Goal: Transaction & Acquisition: Purchase product/service

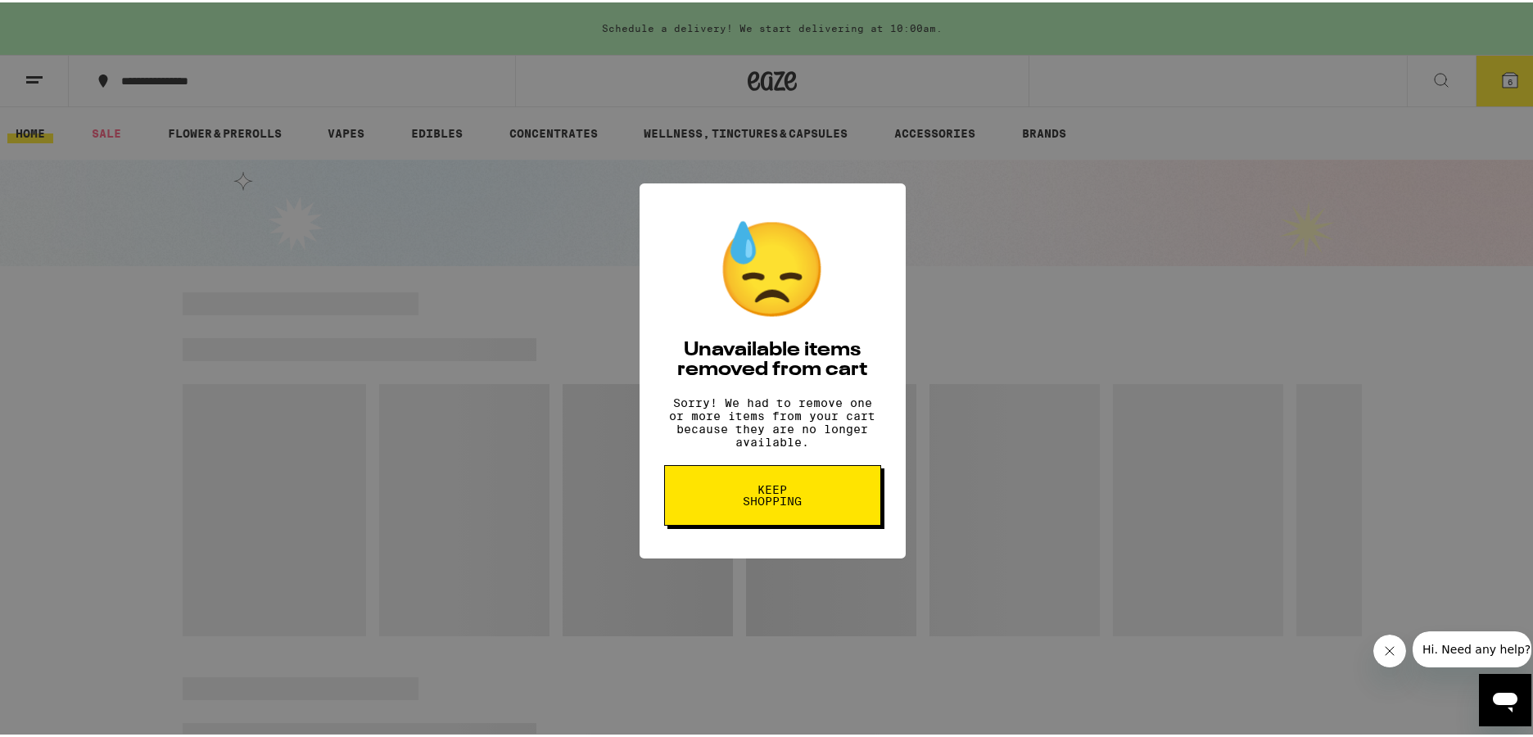
click at [800, 493] on span "Keep Shopping" at bounding box center [773, 493] width 84 height 23
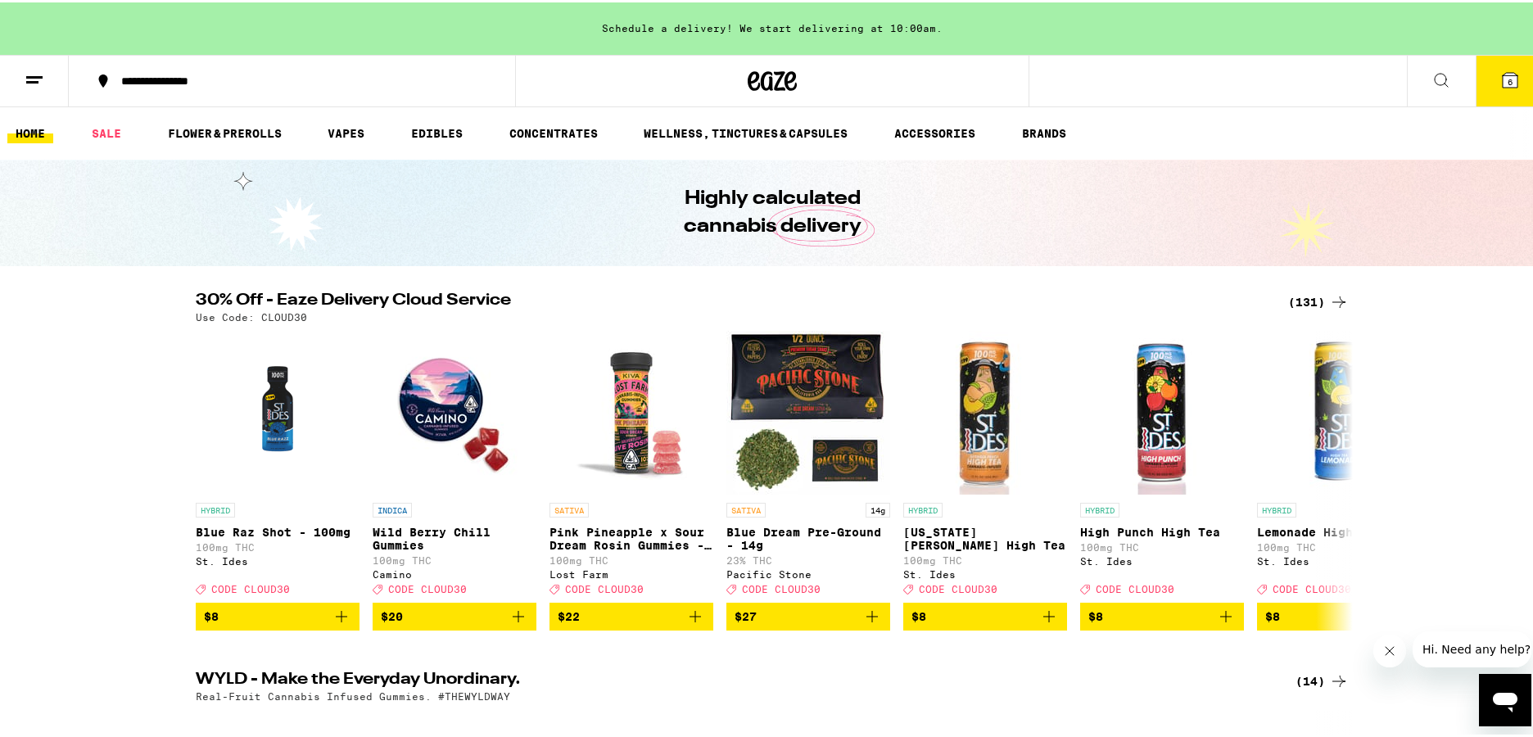
click at [1508, 78] on span "6" at bounding box center [1510, 80] width 5 height 10
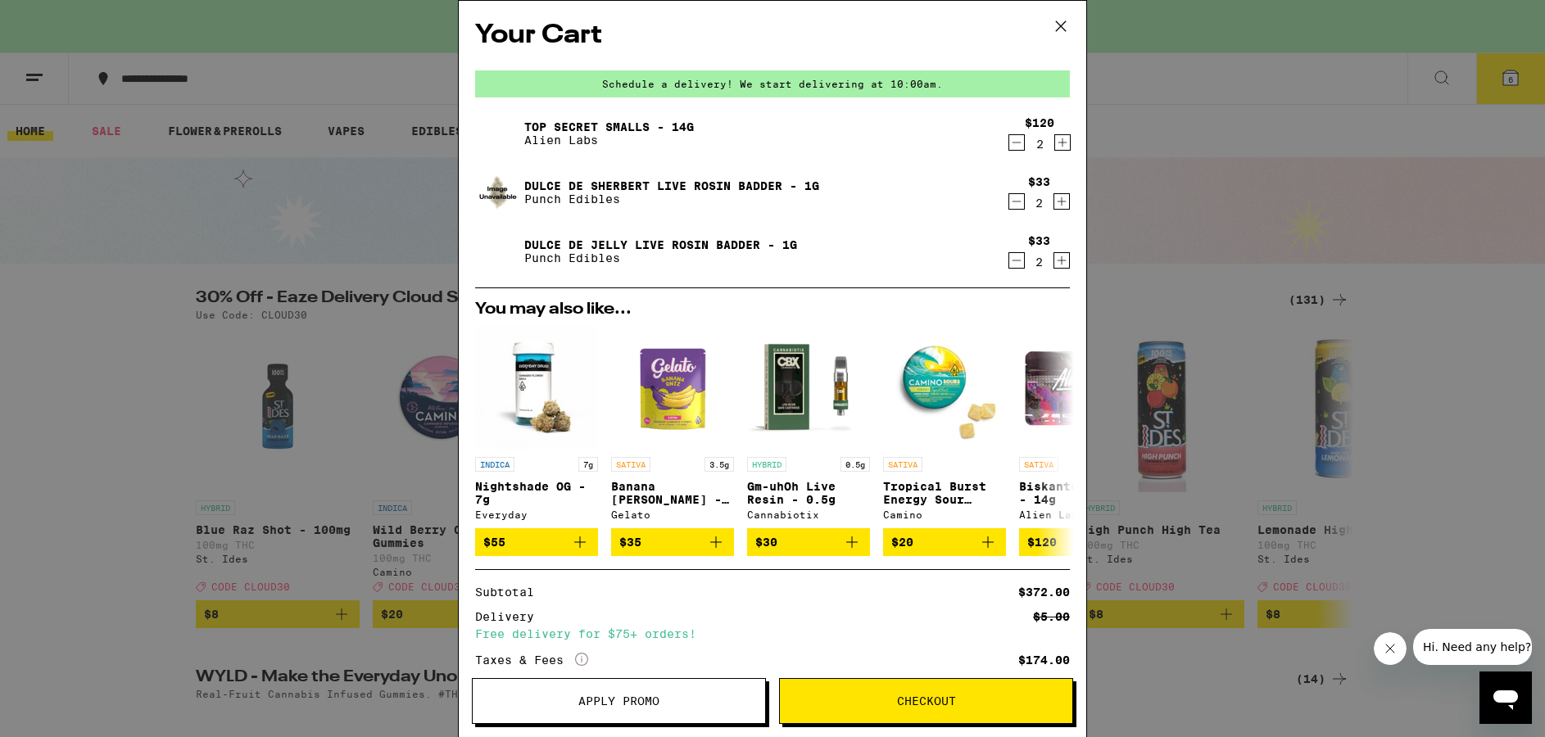
click at [1050, 21] on icon at bounding box center [1060, 26] width 25 height 25
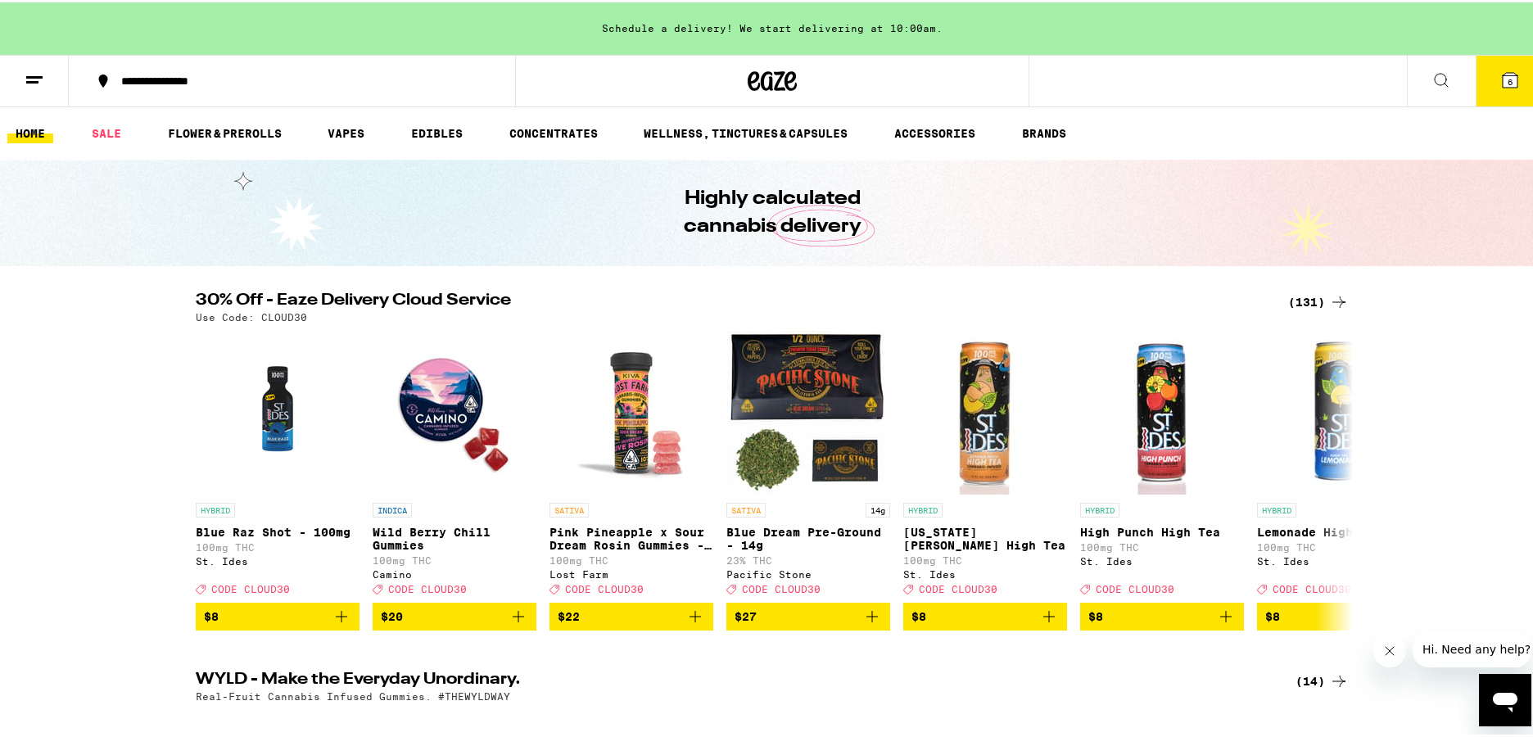
click at [1315, 302] on div "(131)" at bounding box center [1318, 300] width 61 height 20
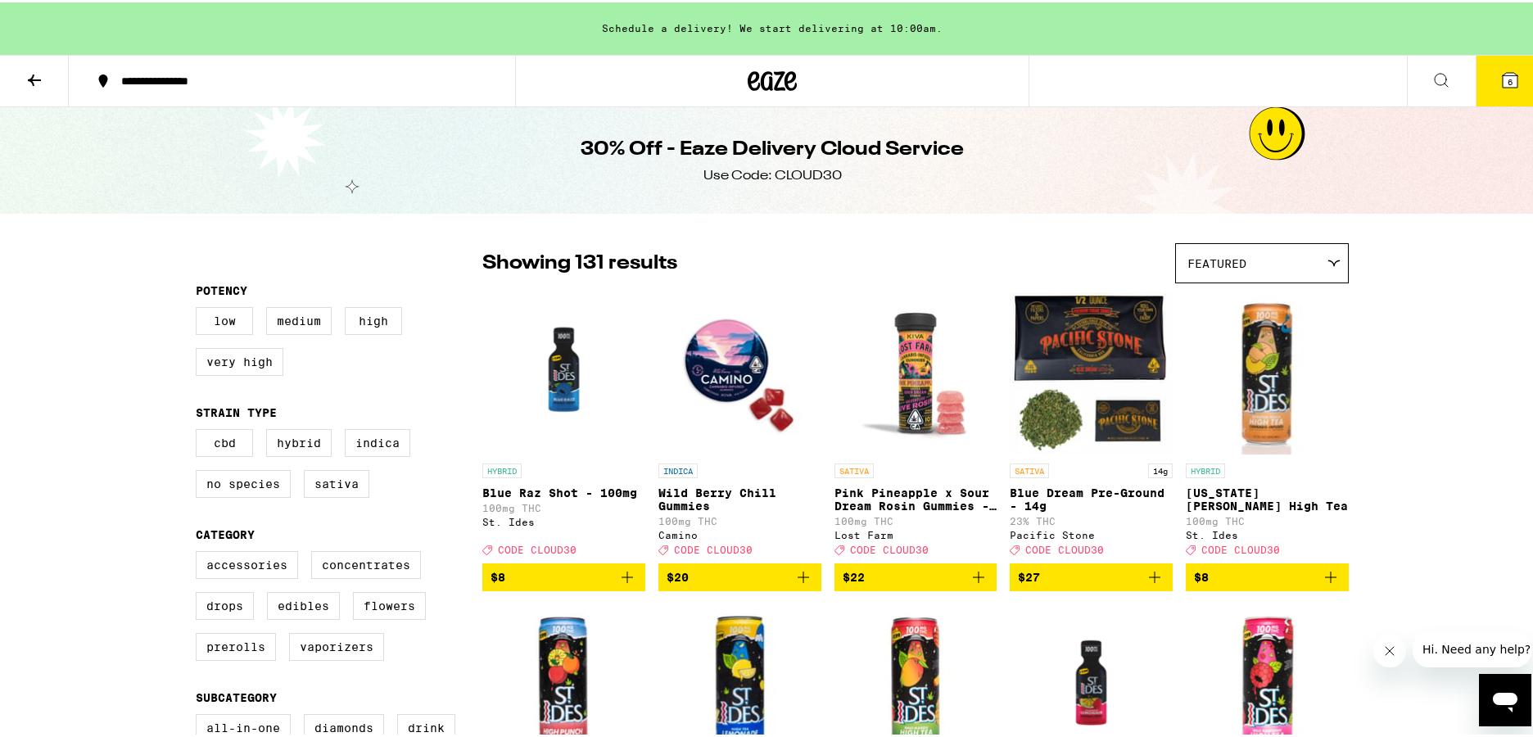
click at [1500, 68] on icon at bounding box center [1510, 78] width 20 height 20
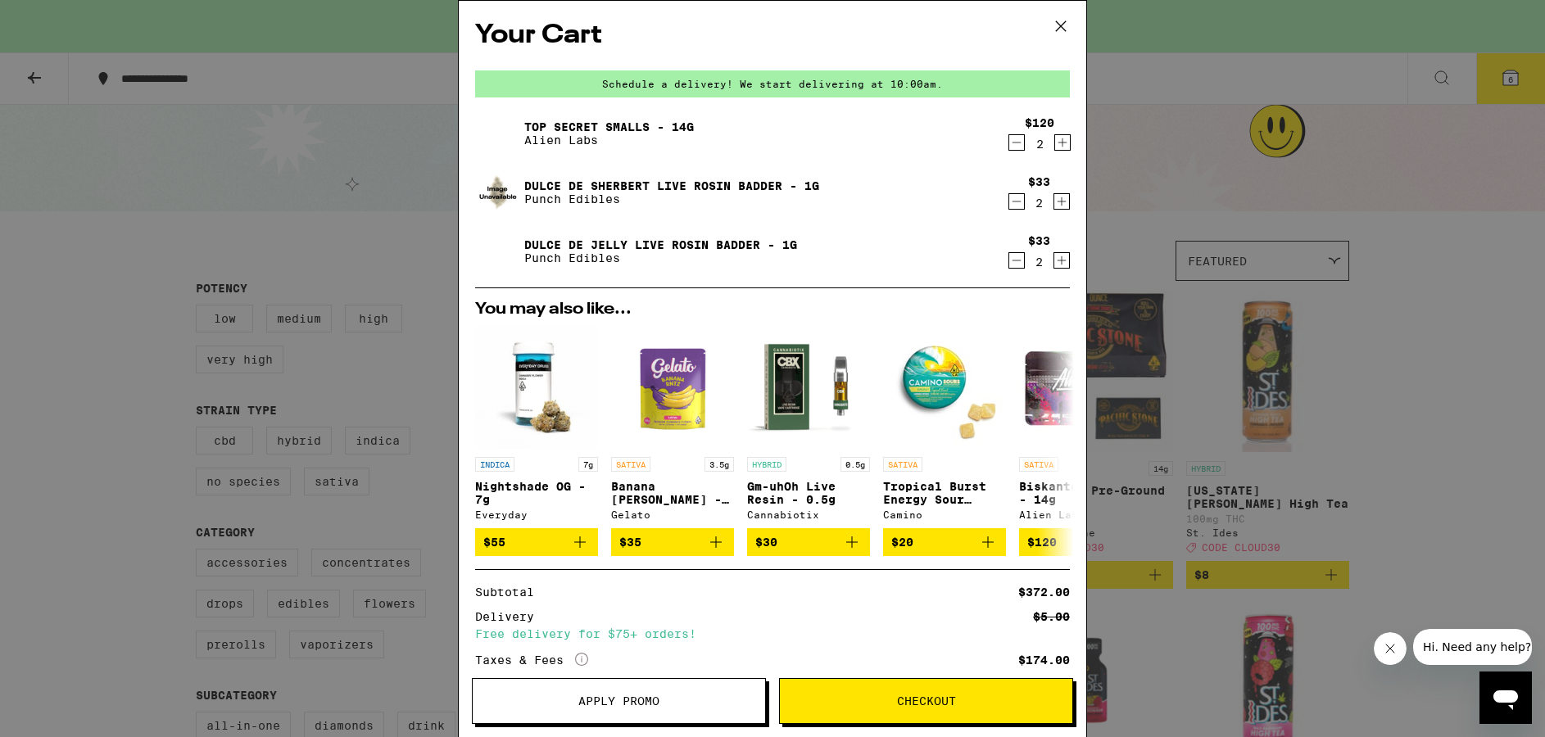
click at [1009, 140] on icon "Decrement" at bounding box center [1016, 143] width 15 height 20
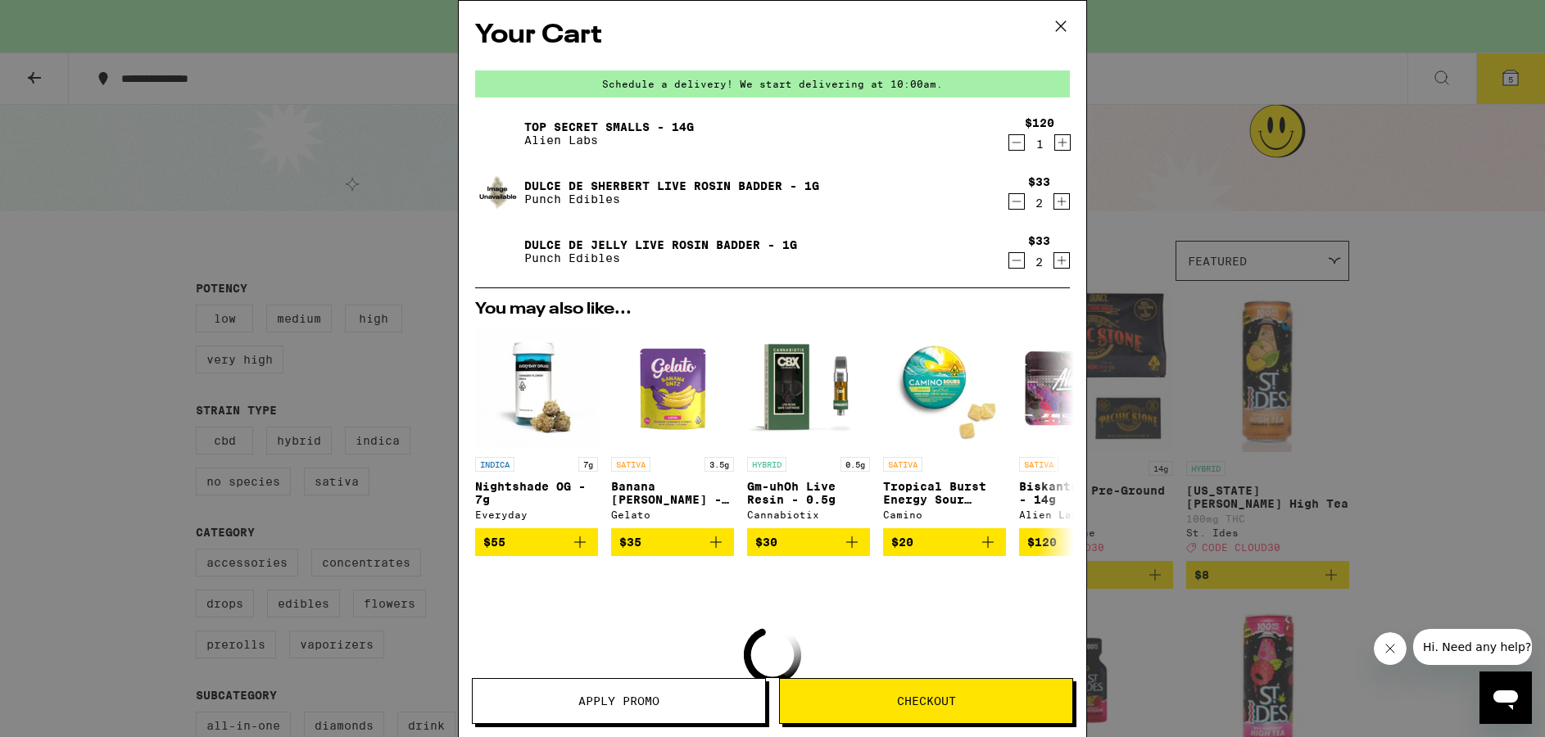
click at [1009, 140] on icon "Decrement" at bounding box center [1016, 143] width 15 height 20
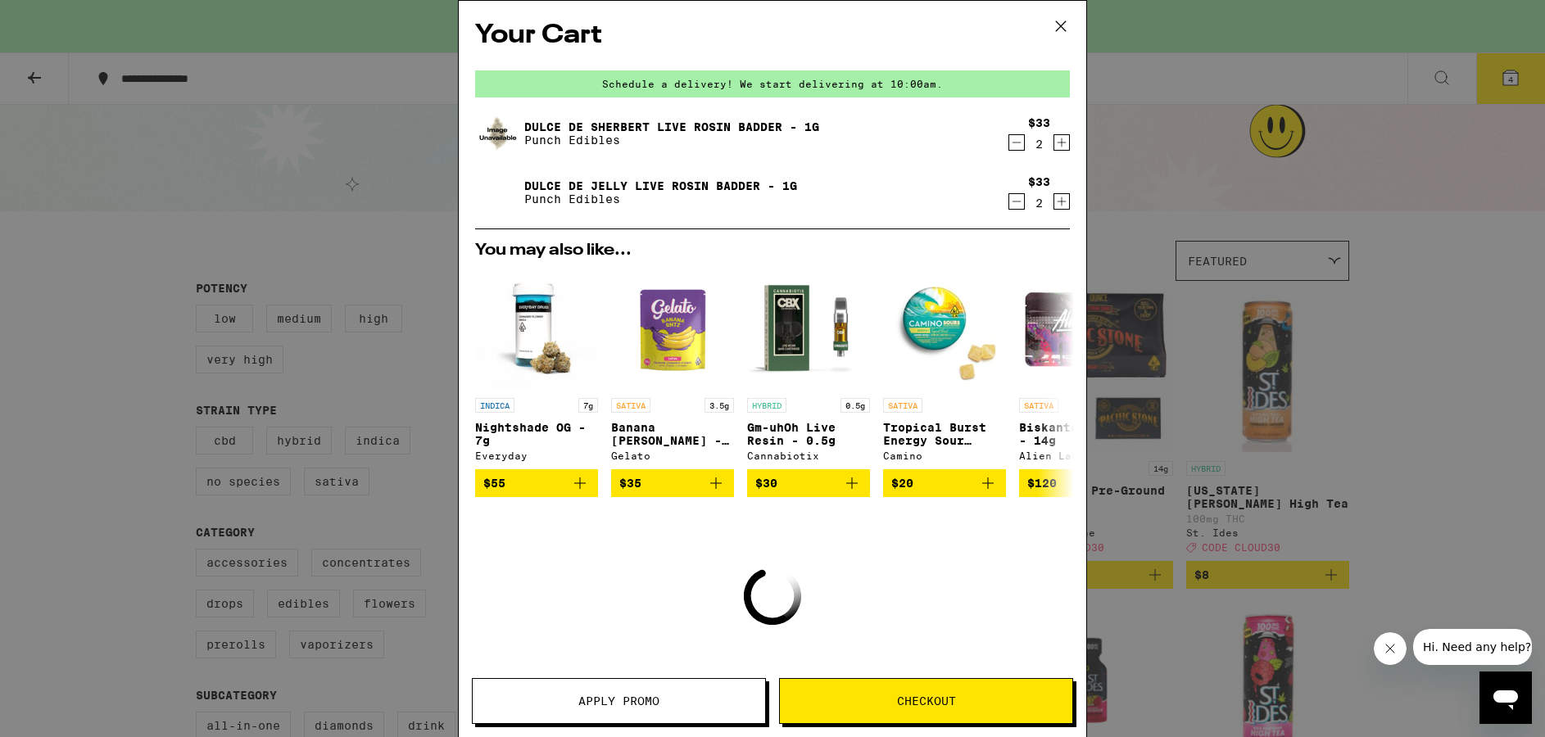
click at [1009, 143] on icon "Decrement" at bounding box center [1016, 143] width 15 height 20
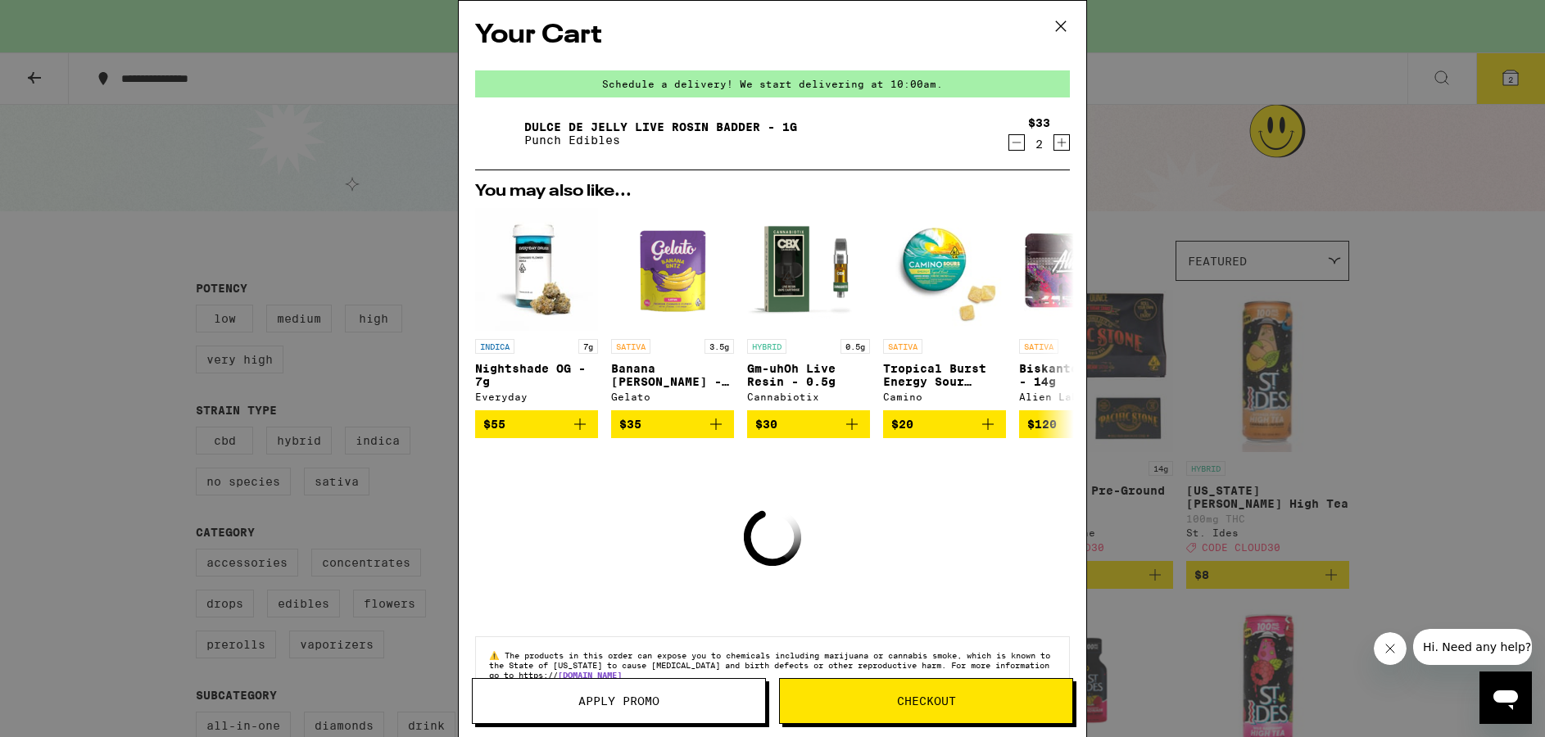
click at [1009, 143] on icon "Decrement" at bounding box center [1016, 143] width 15 height 20
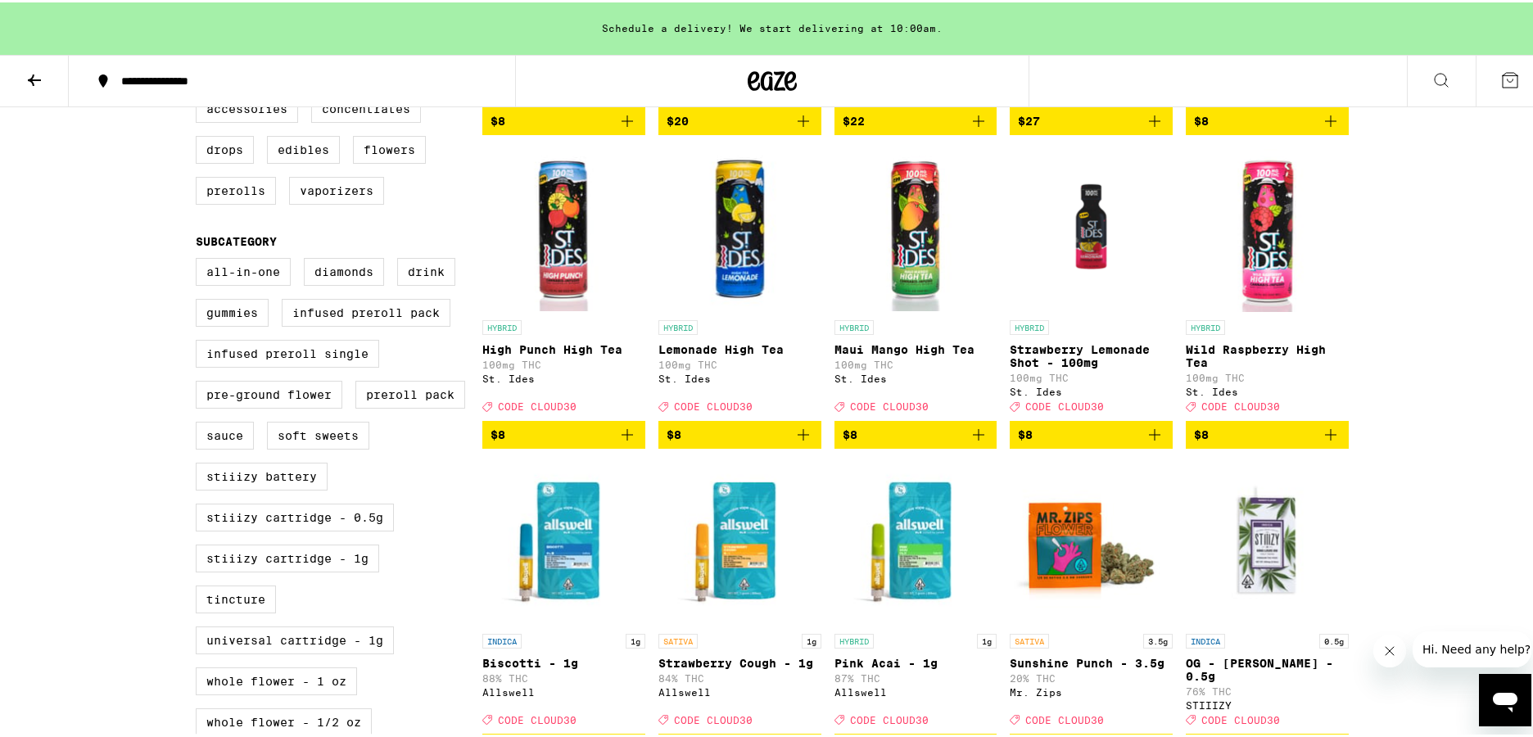
scroll to position [478, 0]
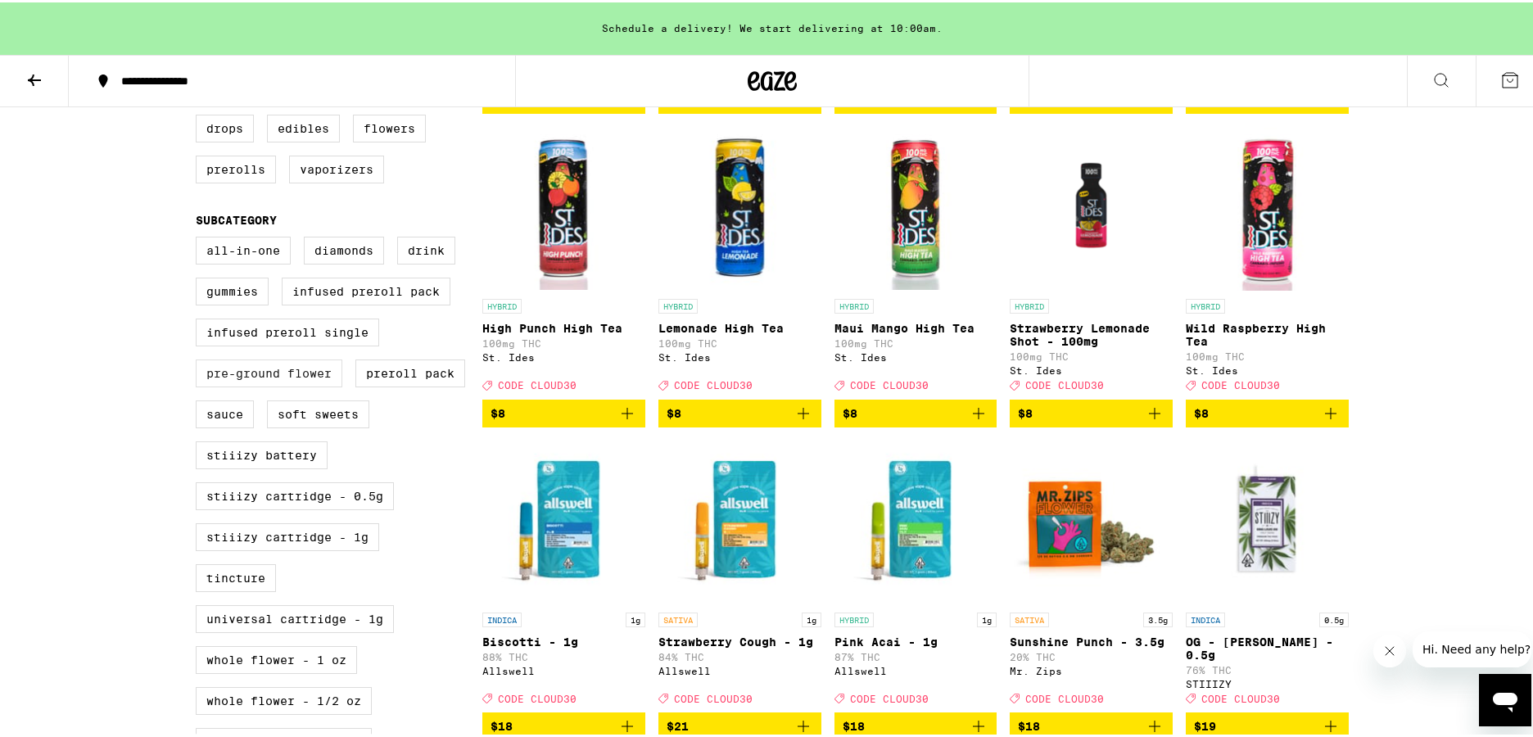
click at [277, 385] on label "Pre-ground Flower" at bounding box center [269, 371] width 147 height 28
click at [200, 238] on input "Pre-ground Flower" at bounding box center [199, 237] width 1 height 1
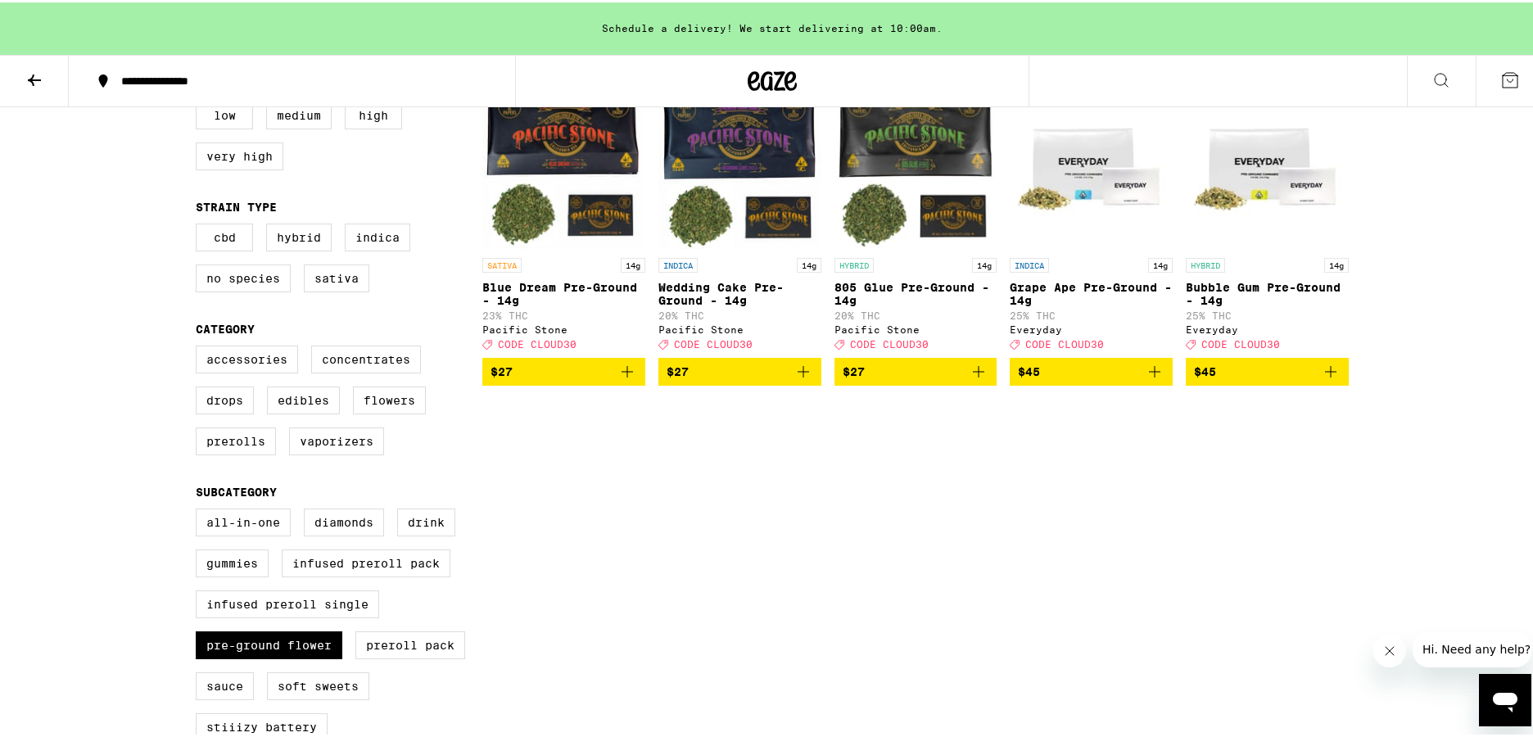
scroll to position [55, 0]
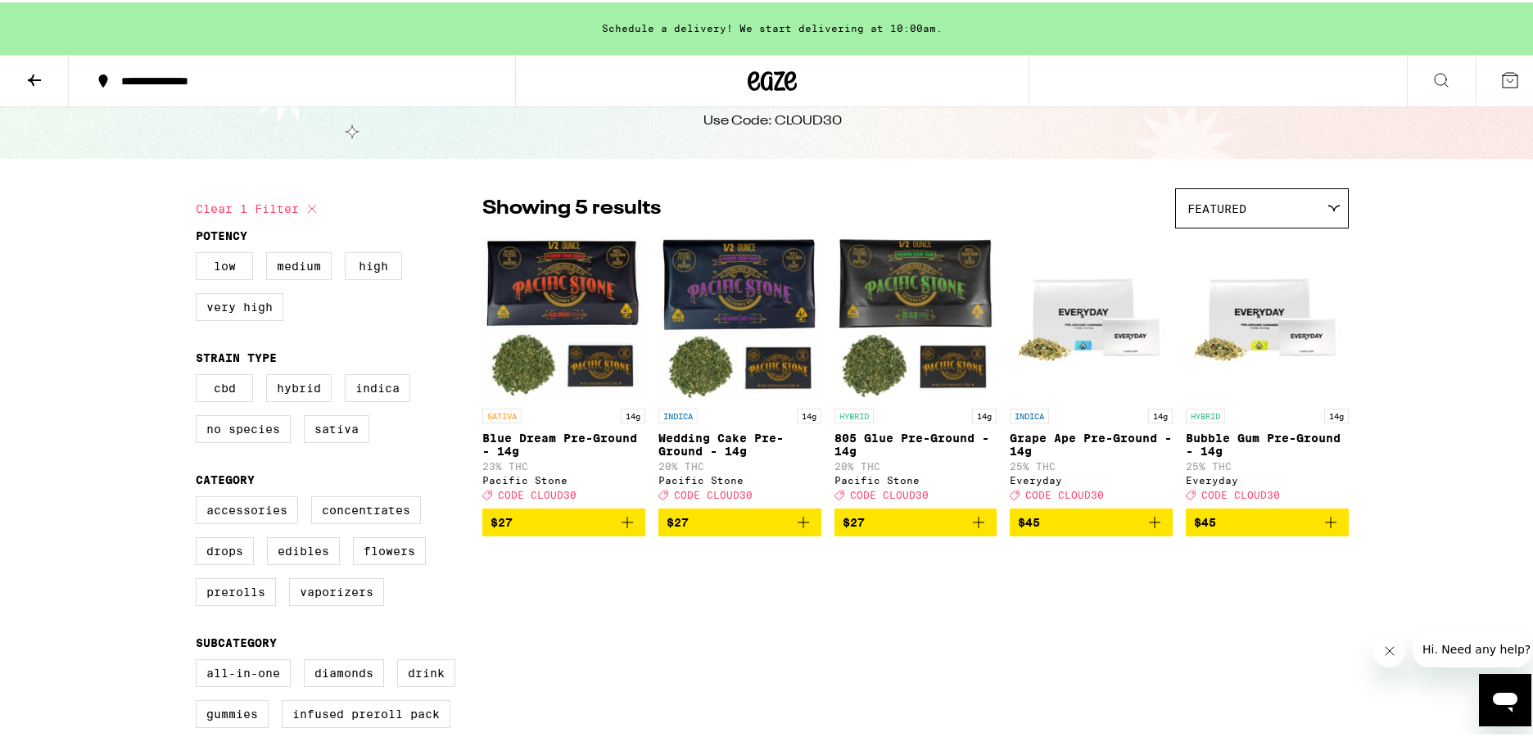
click at [1152, 526] on icon "Add to bag" at bounding box center [1154, 519] width 11 height 11
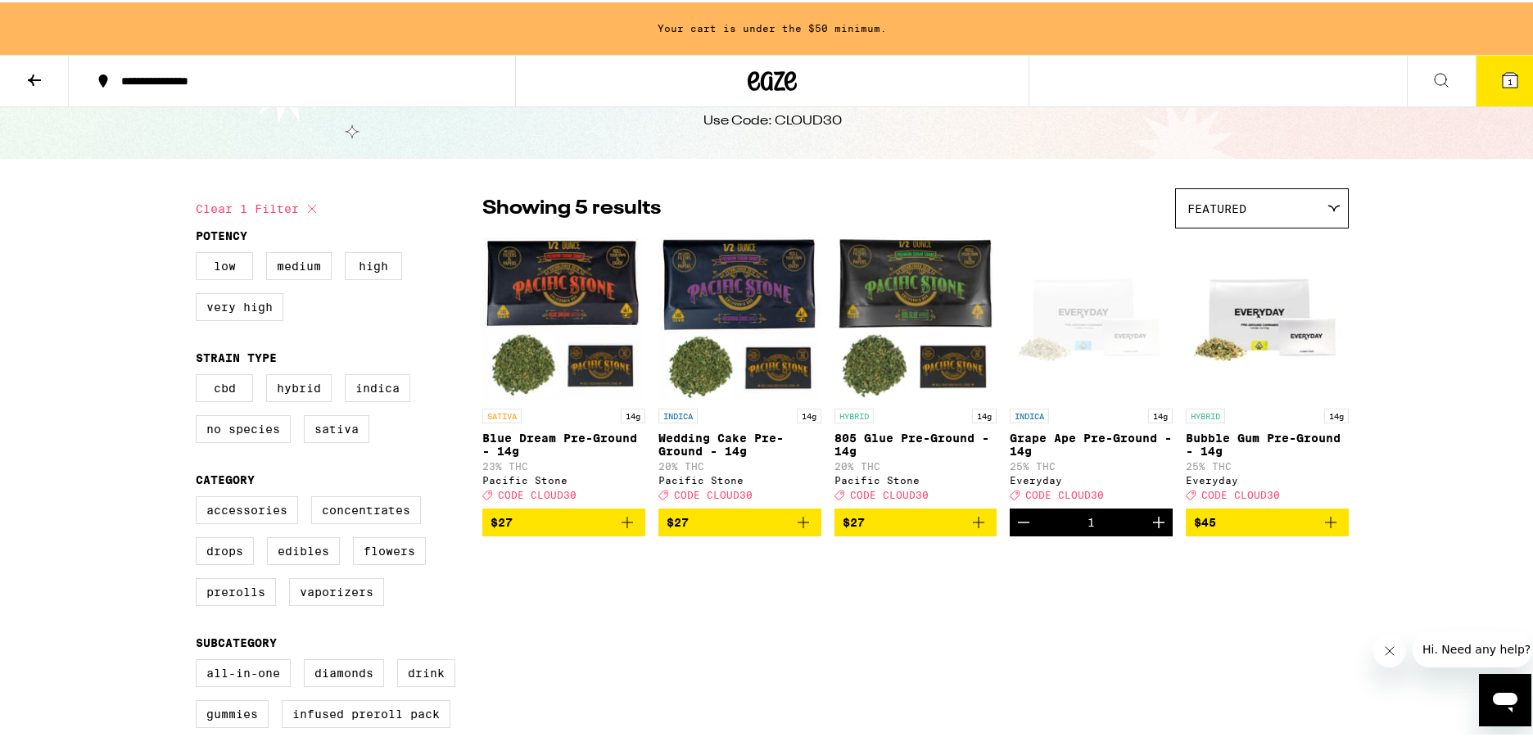
click at [1329, 530] on icon "Add to bag" at bounding box center [1331, 520] width 20 height 20
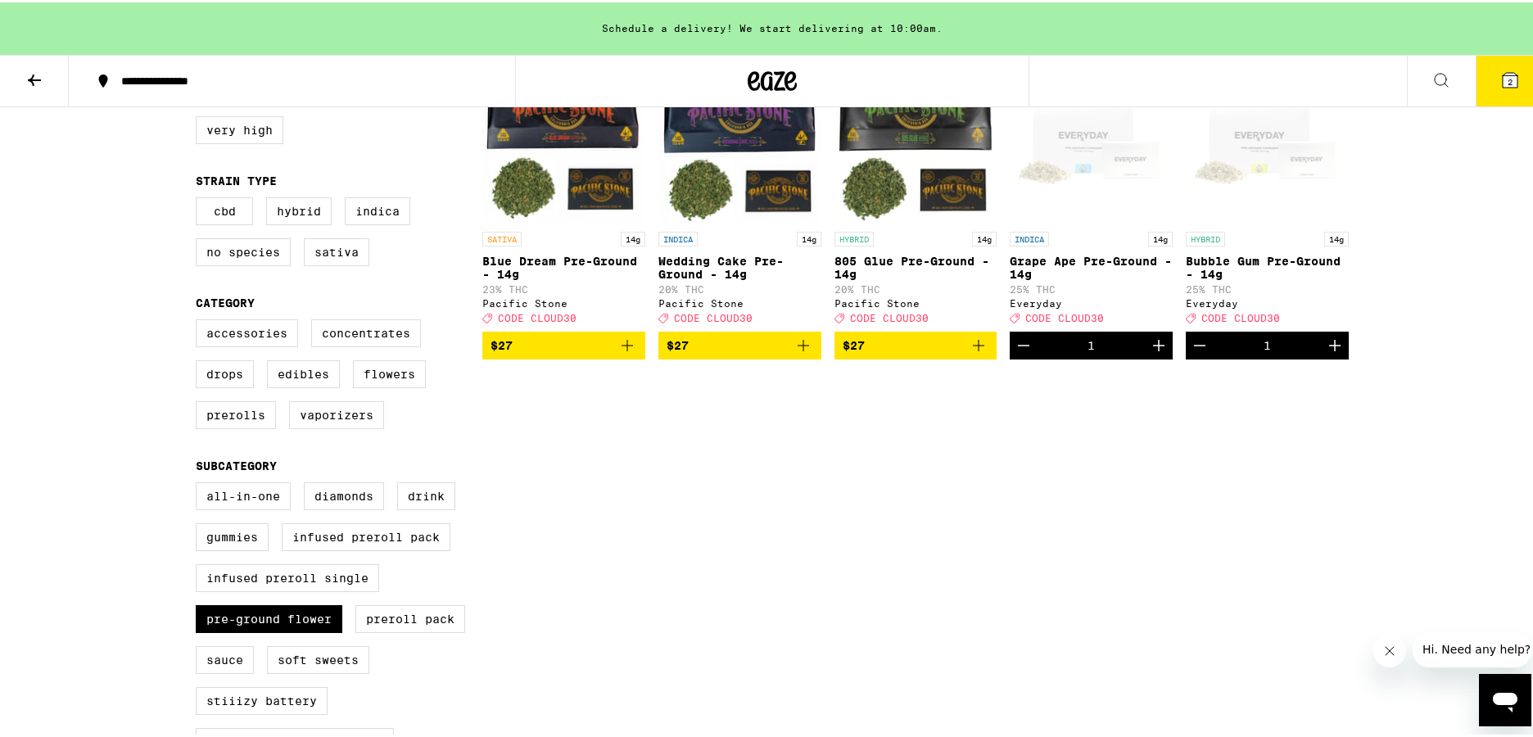
scroll to position [401, 0]
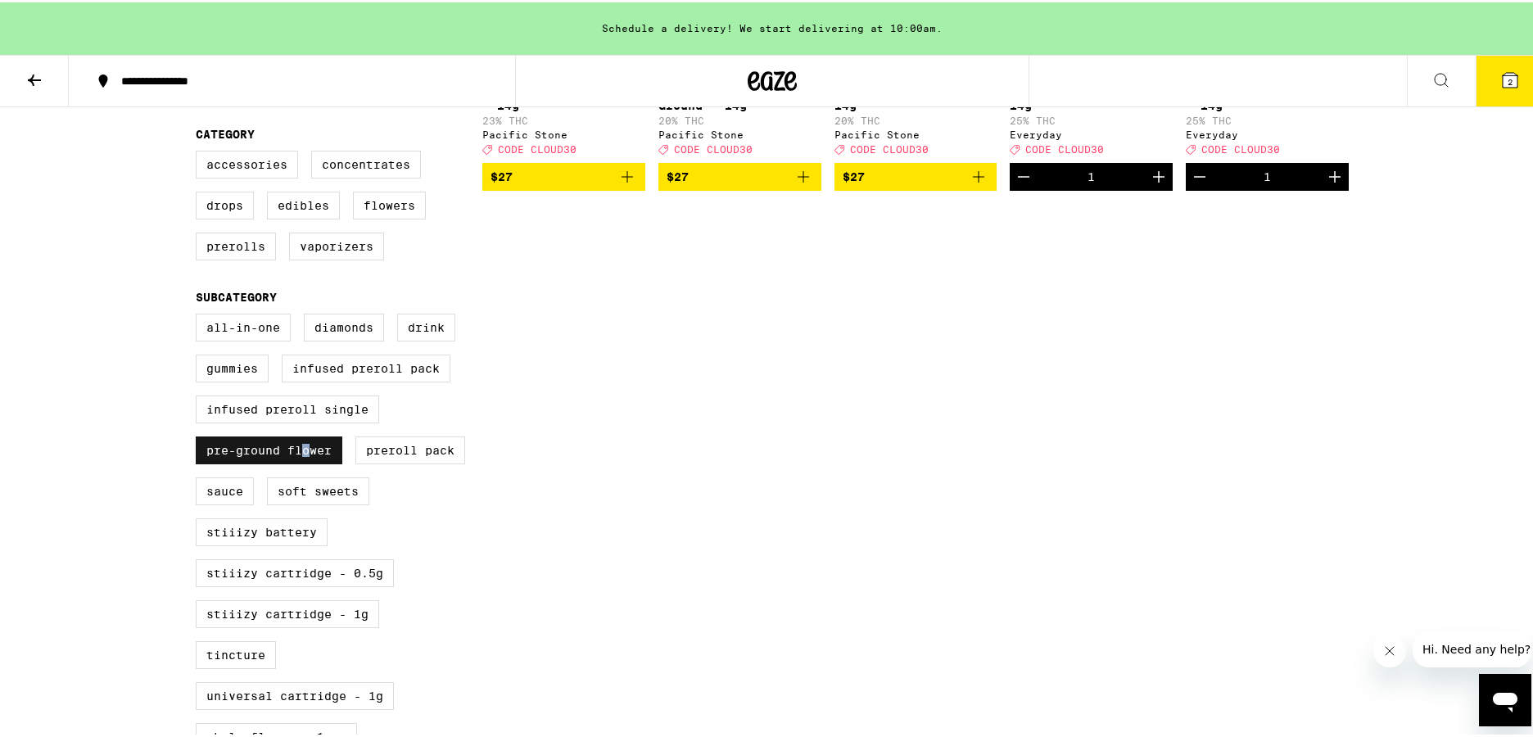
click at [300, 462] on label "Pre-ground Flower" at bounding box center [269, 448] width 147 height 28
click at [200, 315] on input "Pre-ground Flower" at bounding box center [199, 314] width 1 height 1
checkbox input "false"
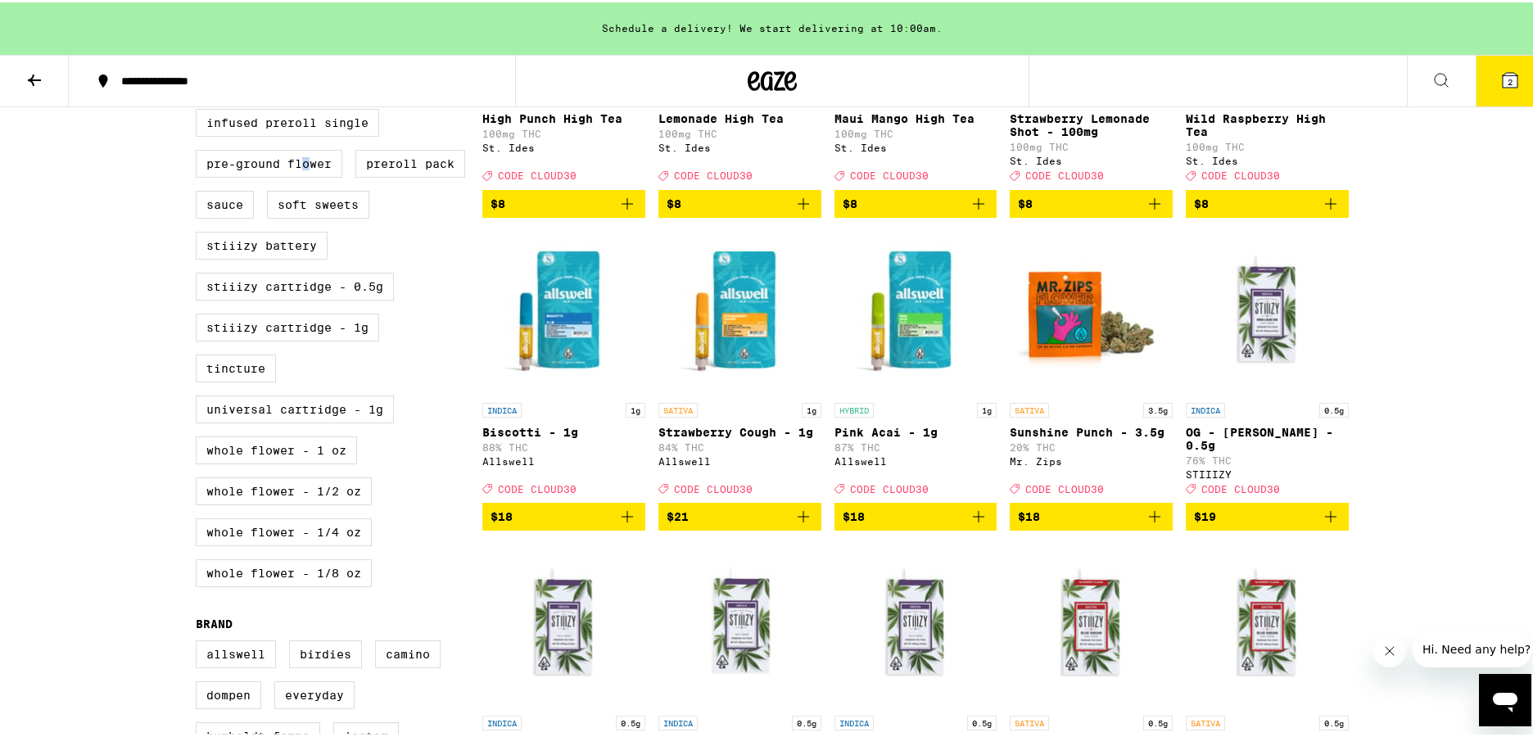
scroll to position [724, 0]
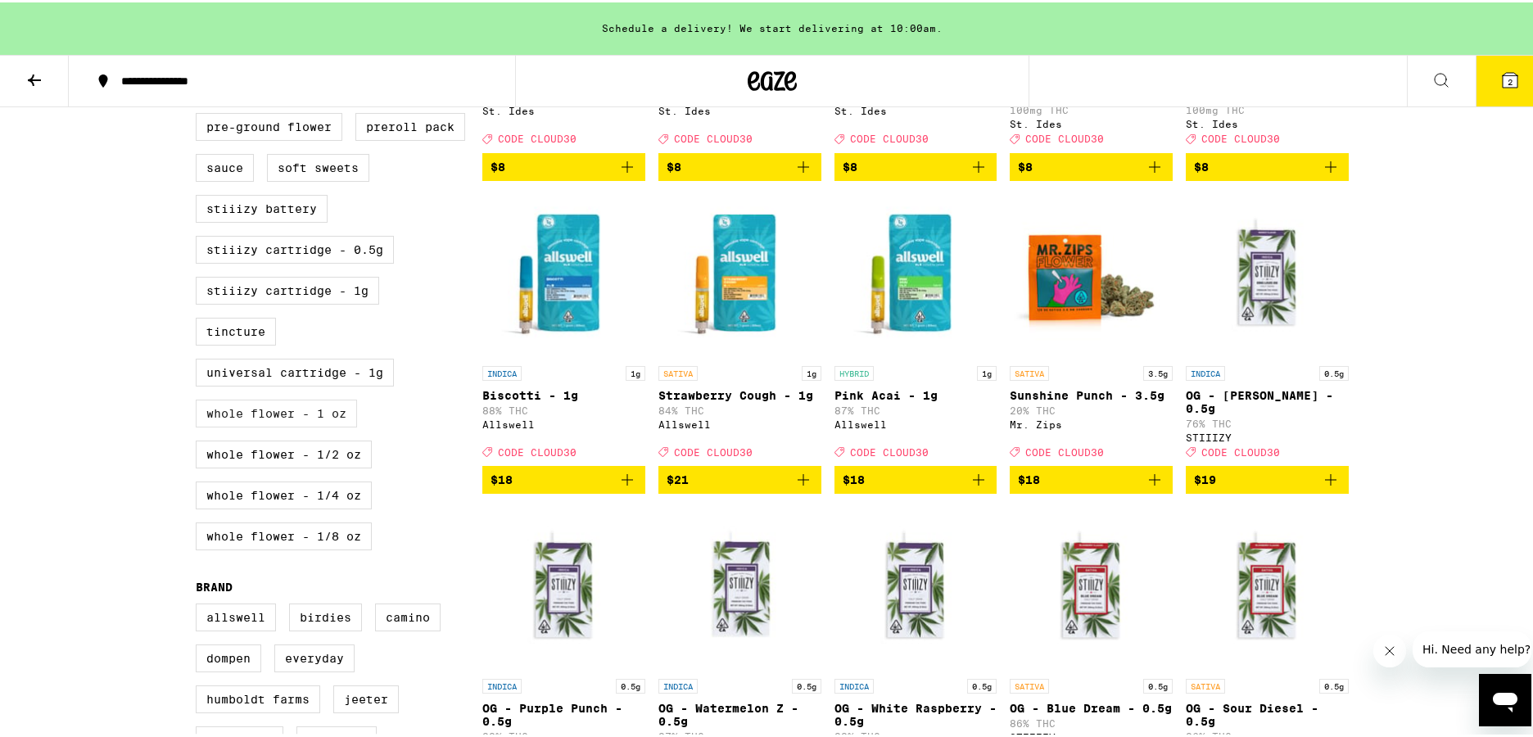
click at [325, 425] on label "Whole Flower - 1 oz" at bounding box center [276, 411] width 161 height 28
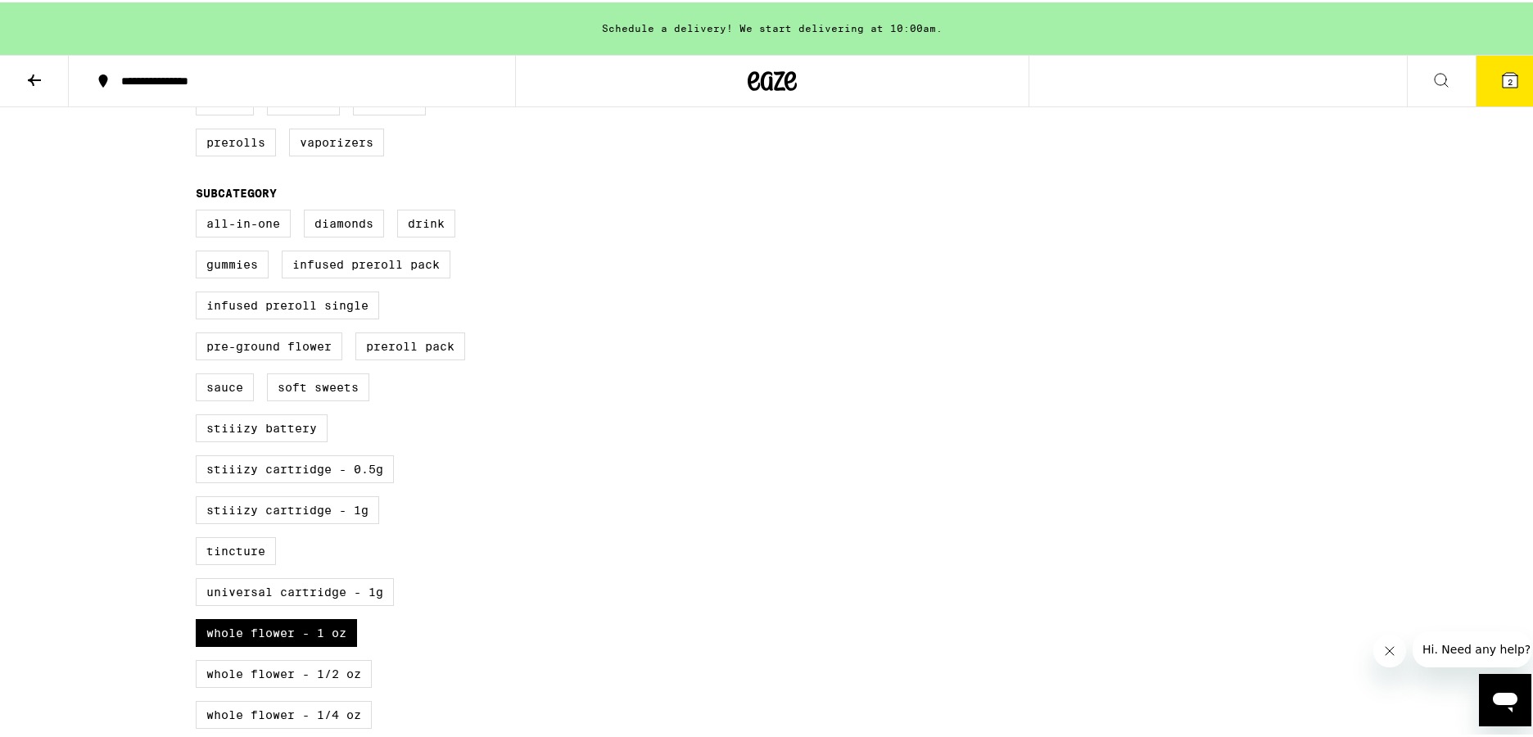
scroll to position [589, 0]
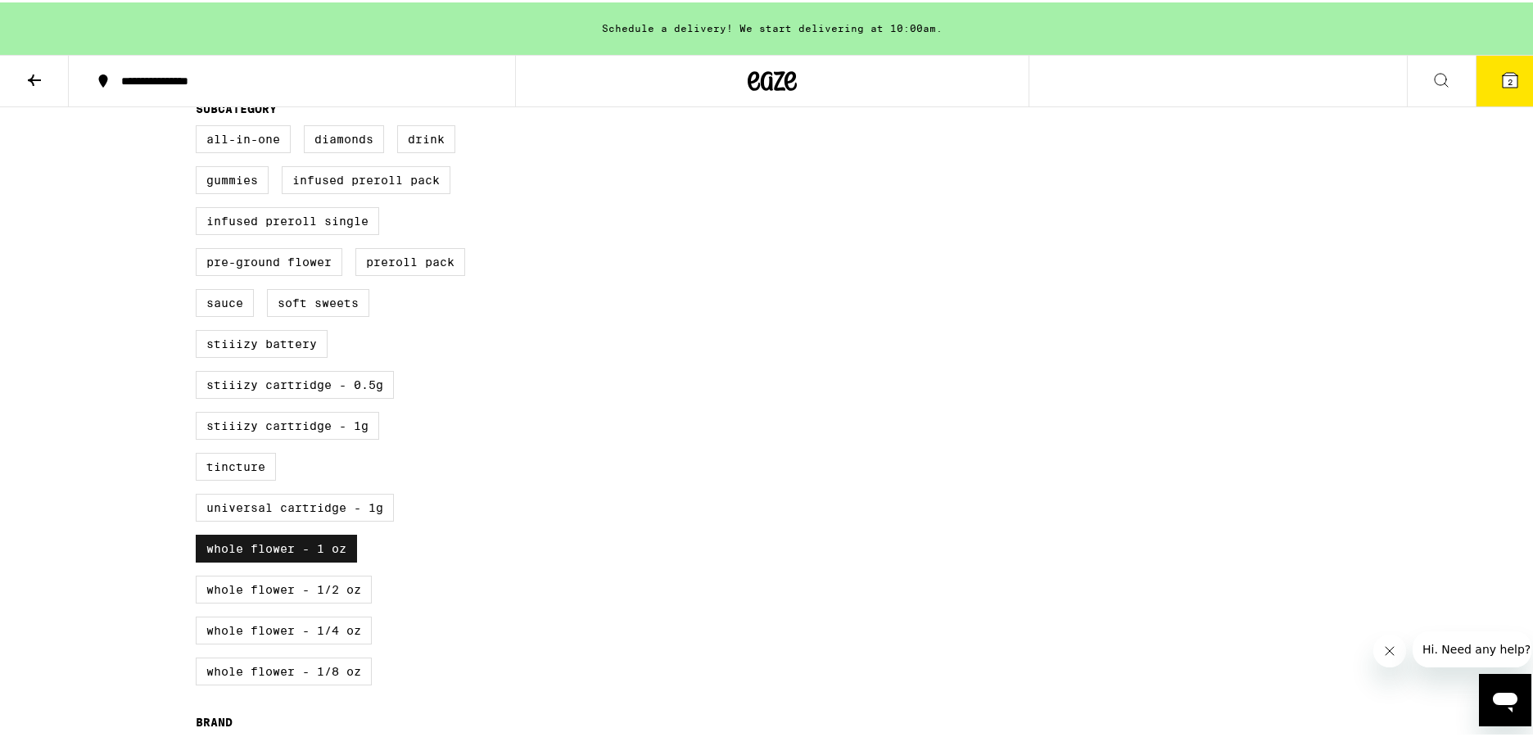
click at [308, 560] on label "Whole Flower - 1 oz" at bounding box center [276, 546] width 161 height 28
click at [200, 126] on input "Whole Flower - 1 oz" at bounding box center [199, 125] width 1 height 1
checkbox input "false"
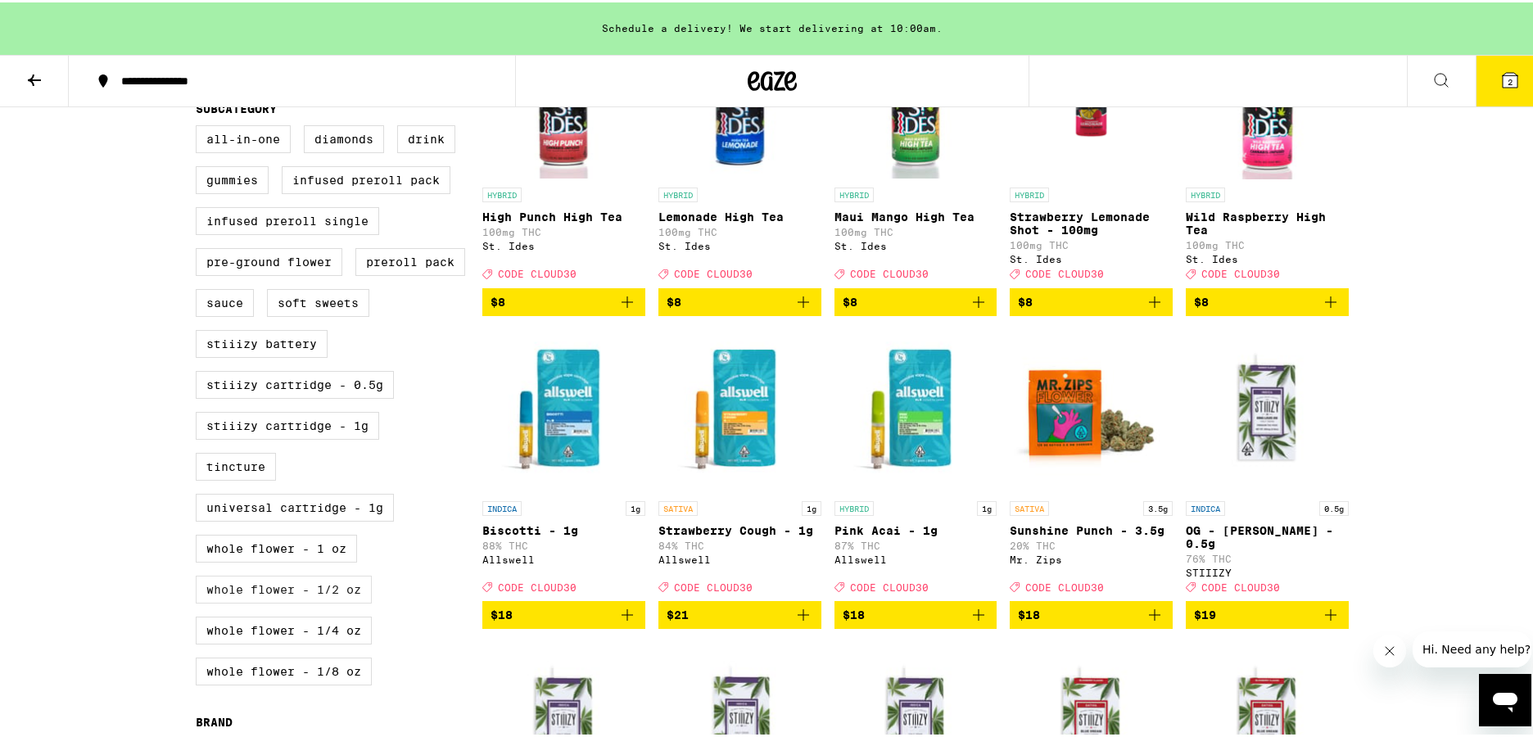
click at [334, 601] on label "Whole Flower - 1/2 oz" at bounding box center [284, 587] width 176 height 28
click at [200, 126] on input "Whole Flower - 1/2 oz" at bounding box center [199, 125] width 1 height 1
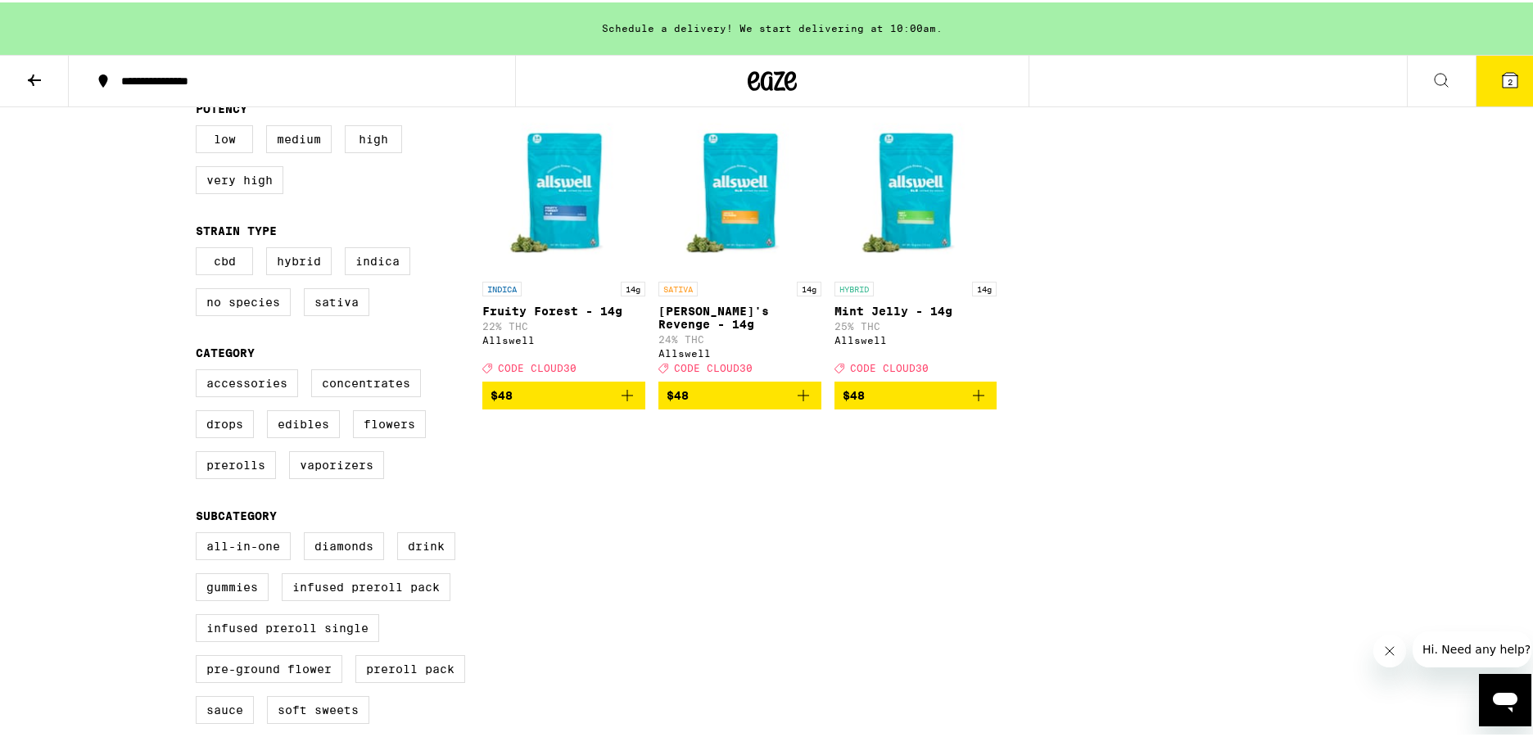
scroll to position [631, 0]
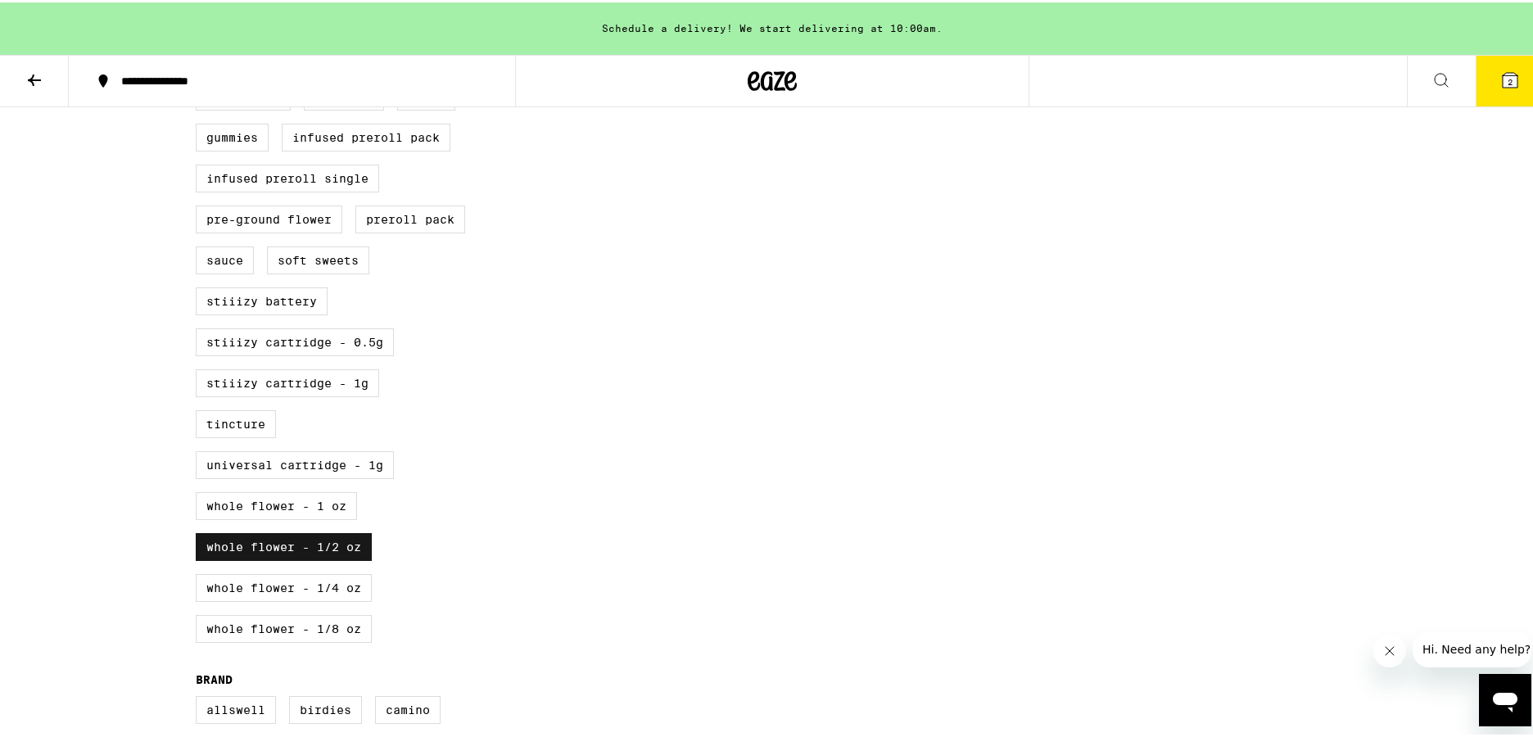
click at [304, 559] on label "Whole Flower - 1/2 oz" at bounding box center [284, 545] width 176 height 28
click at [200, 84] on input "Whole Flower - 1/2 oz" at bounding box center [199, 83] width 1 height 1
checkbox input "false"
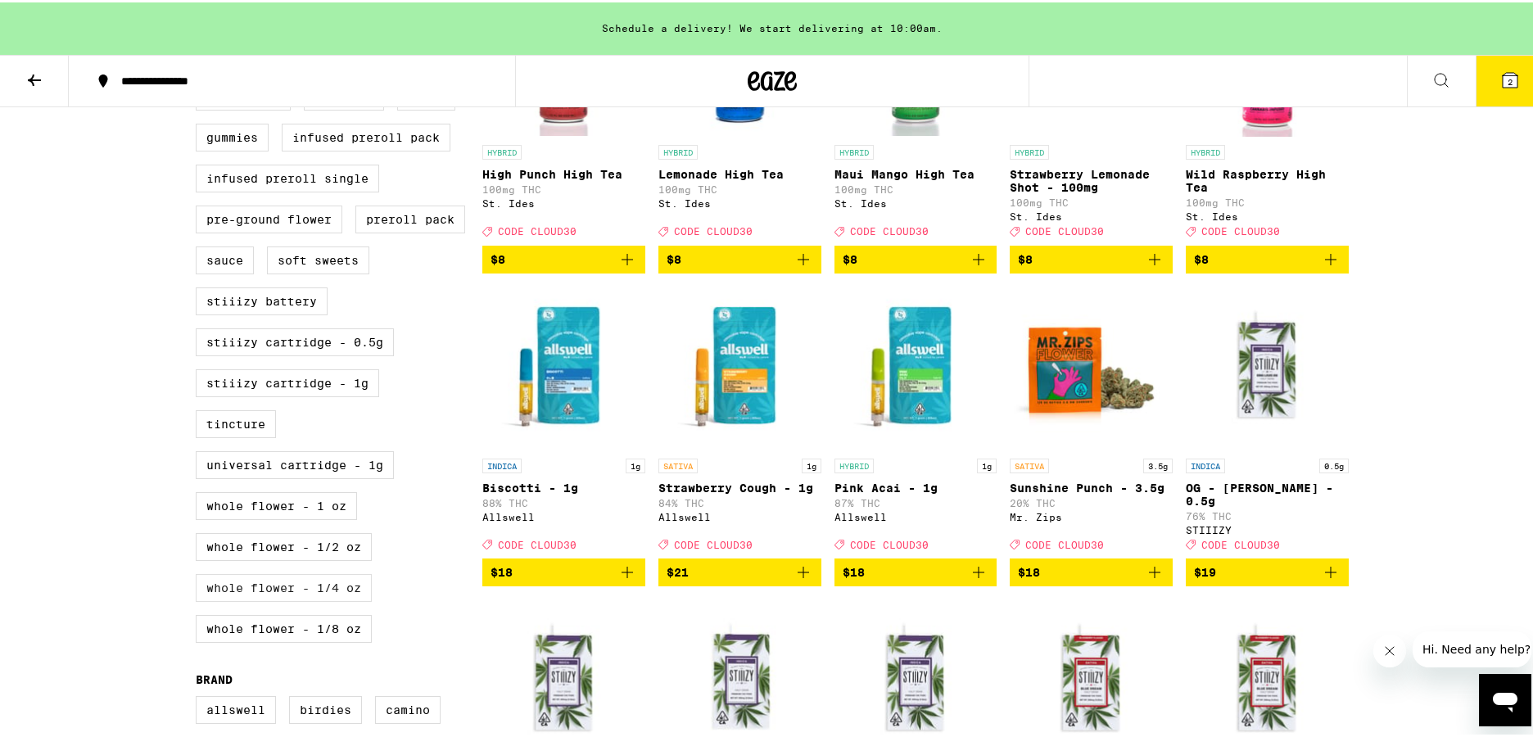
click at [325, 600] on label "Whole Flower - 1/4 oz" at bounding box center [284, 586] width 176 height 28
click at [200, 84] on input "Whole Flower - 1/4 oz" at bounding box center [199, 83] width 1 height 1
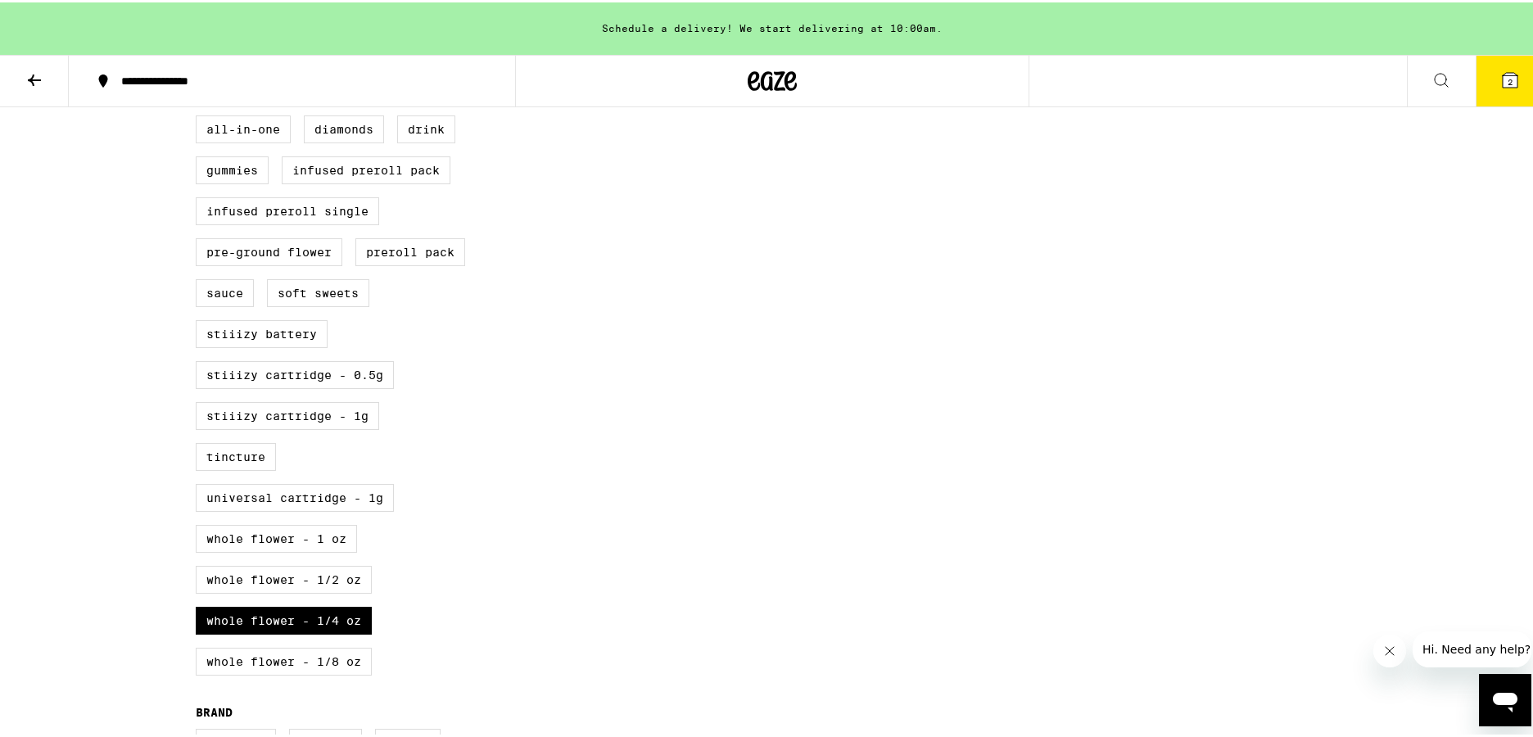
scroll to position [801, 0]
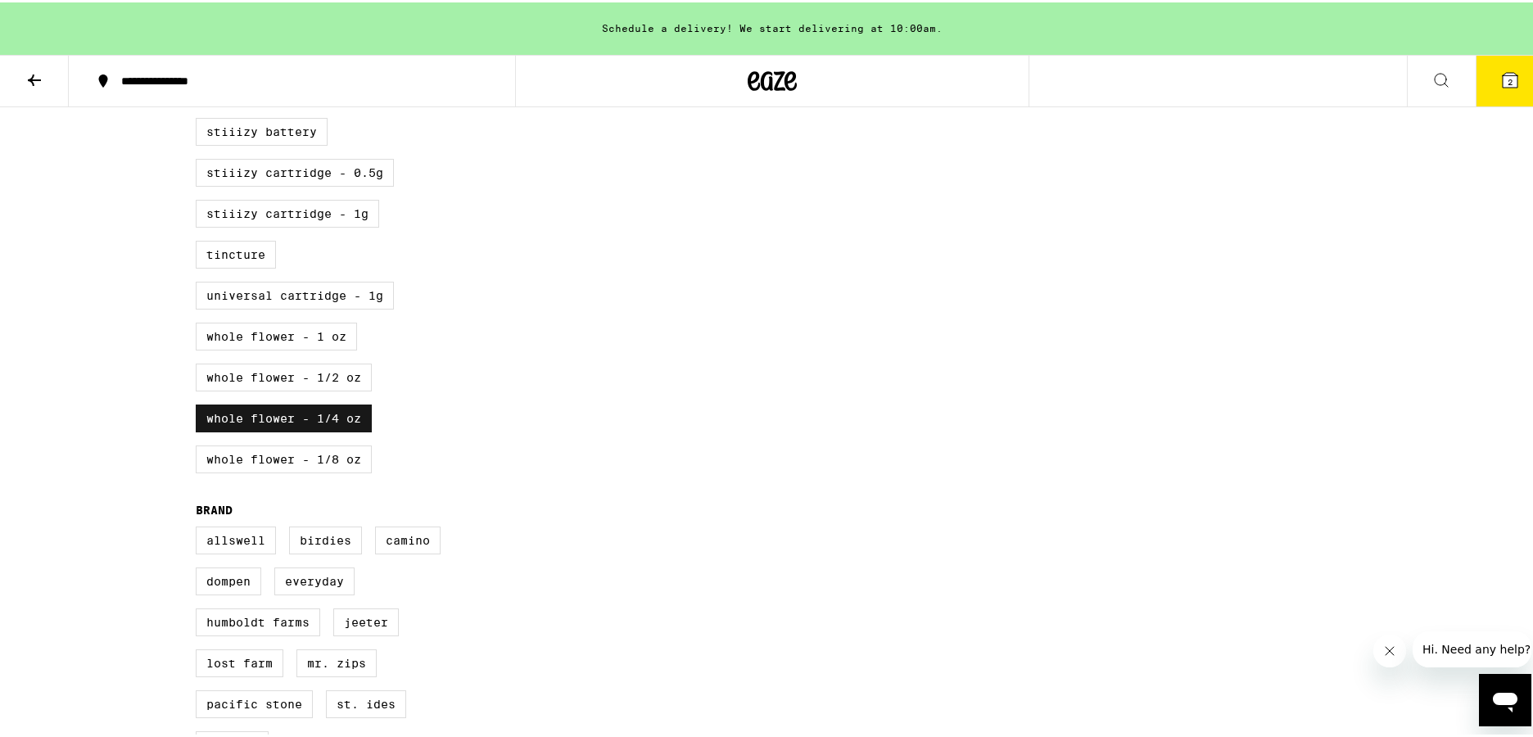
click at [293, 430] on label "Whole Flower - 1/4 oz" at bounding box center [284, 416] width 176 height 28
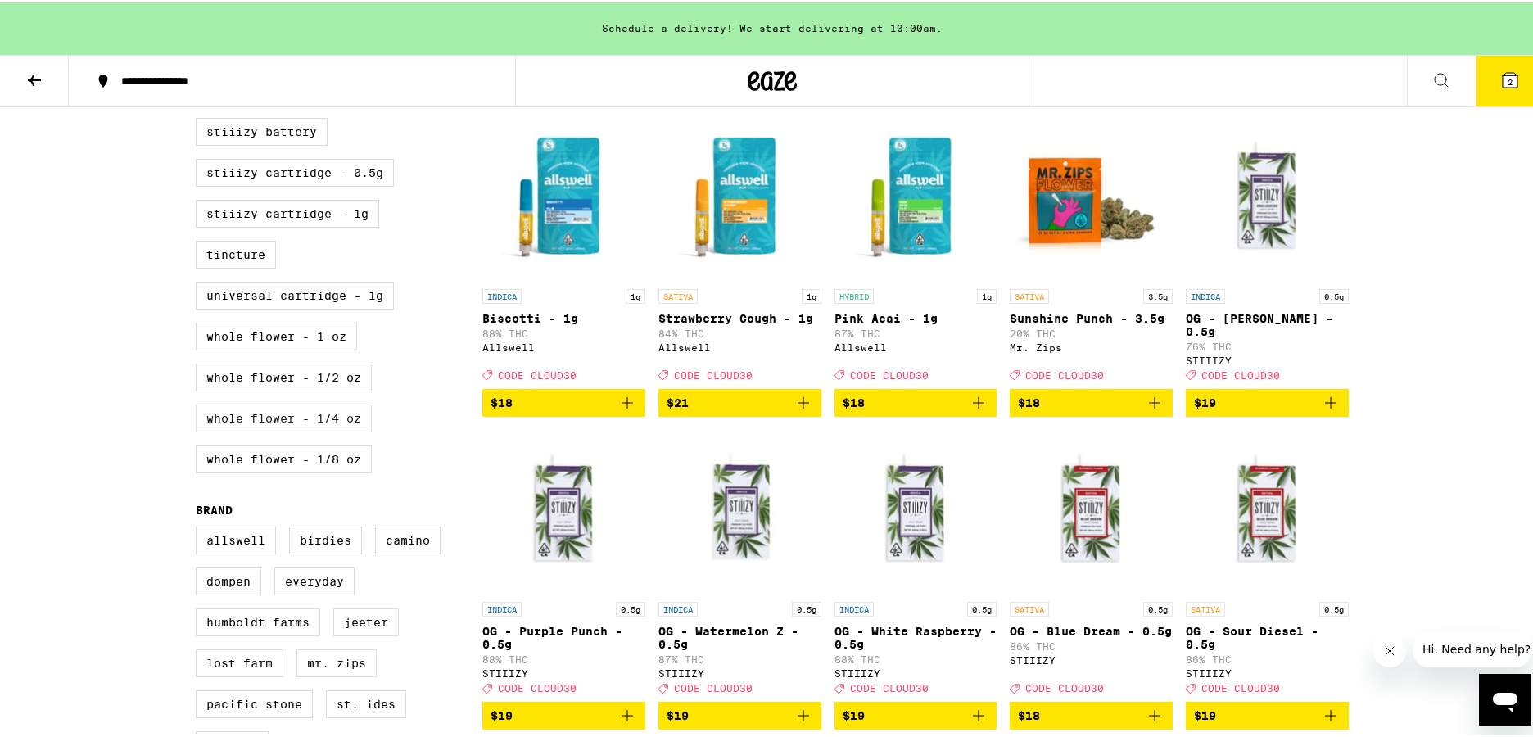
click at [308, 430] on label "Whole Flower - 1/4 oz" at bounding box center [284, 416] width 176 height 28
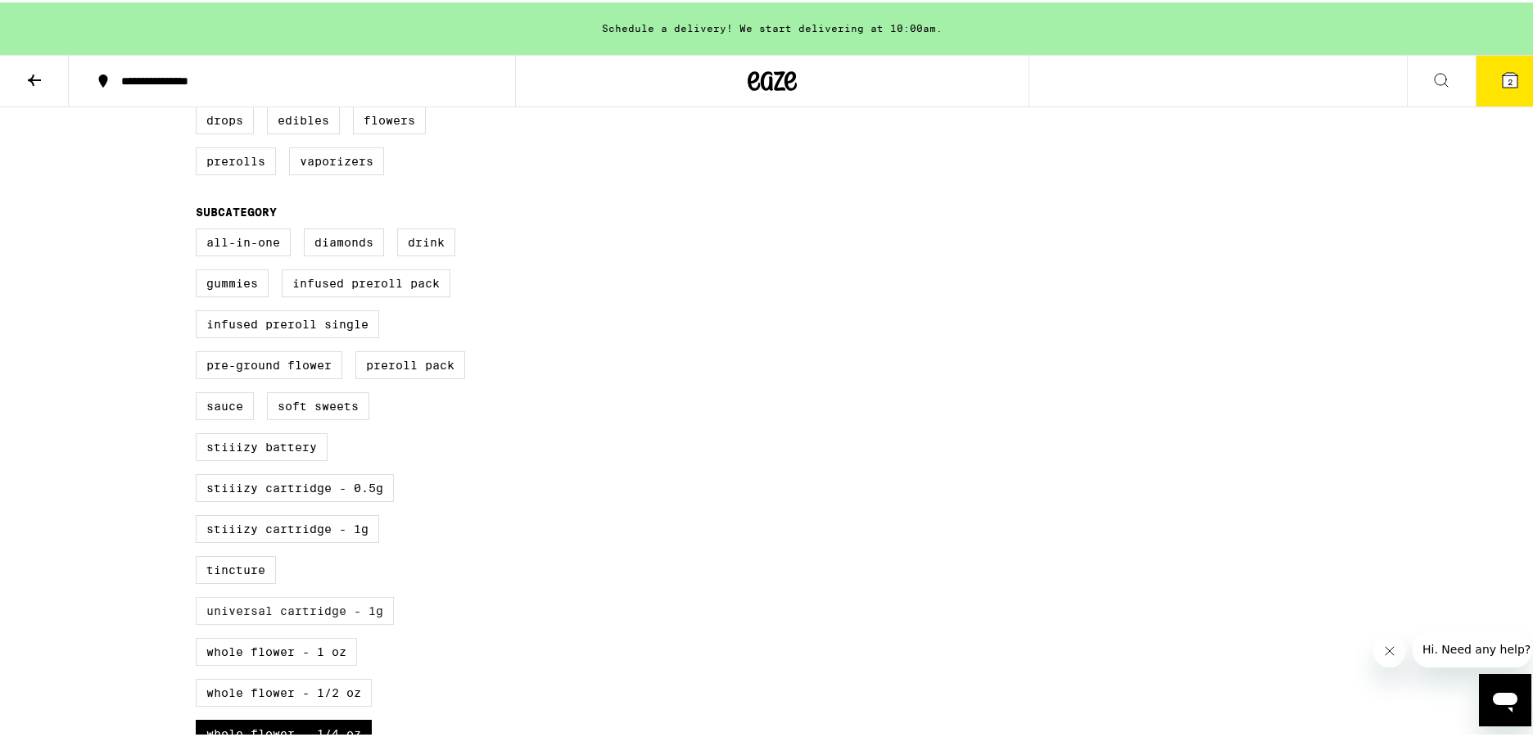
scroll to position [687, 0]
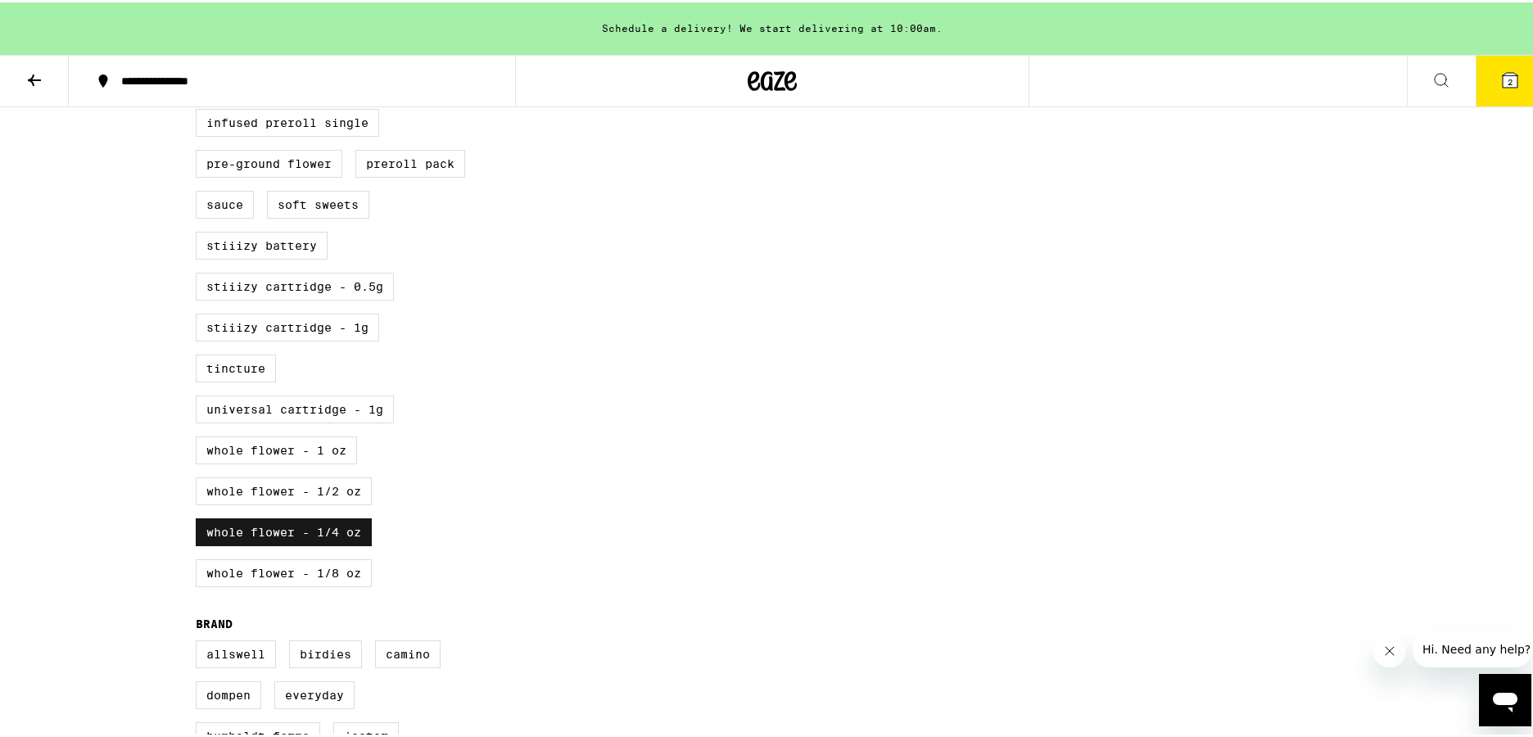
click at [320, 544] on label "Whole Flower - 1/4 oz" at bounding box center [284, 530] width 176 height 28
click at [200, 28] on input "Whole Flower - 1/4 oz" at bounding box center [199, 27] width 1 height 1
checkbox input "false"
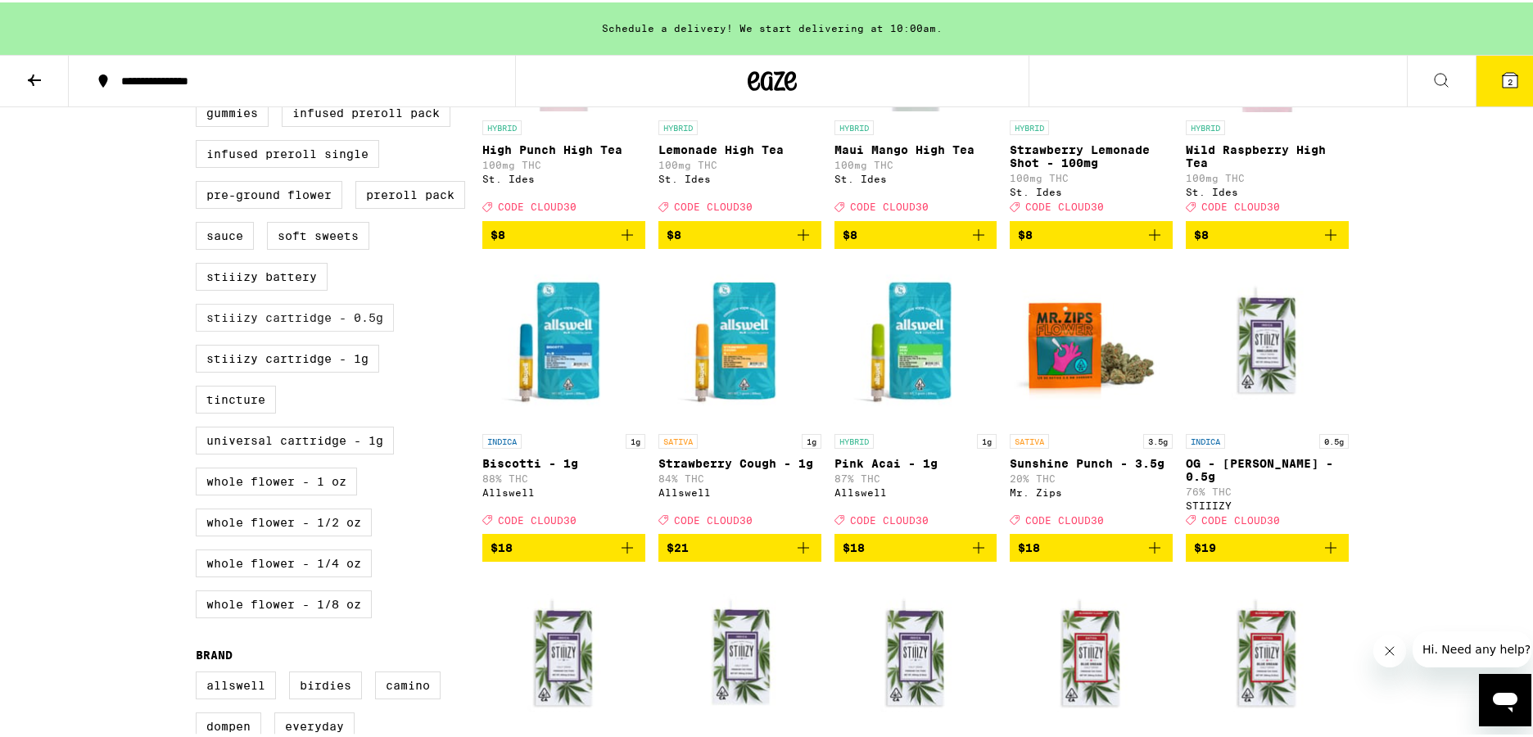
scroll to position [206, 0]
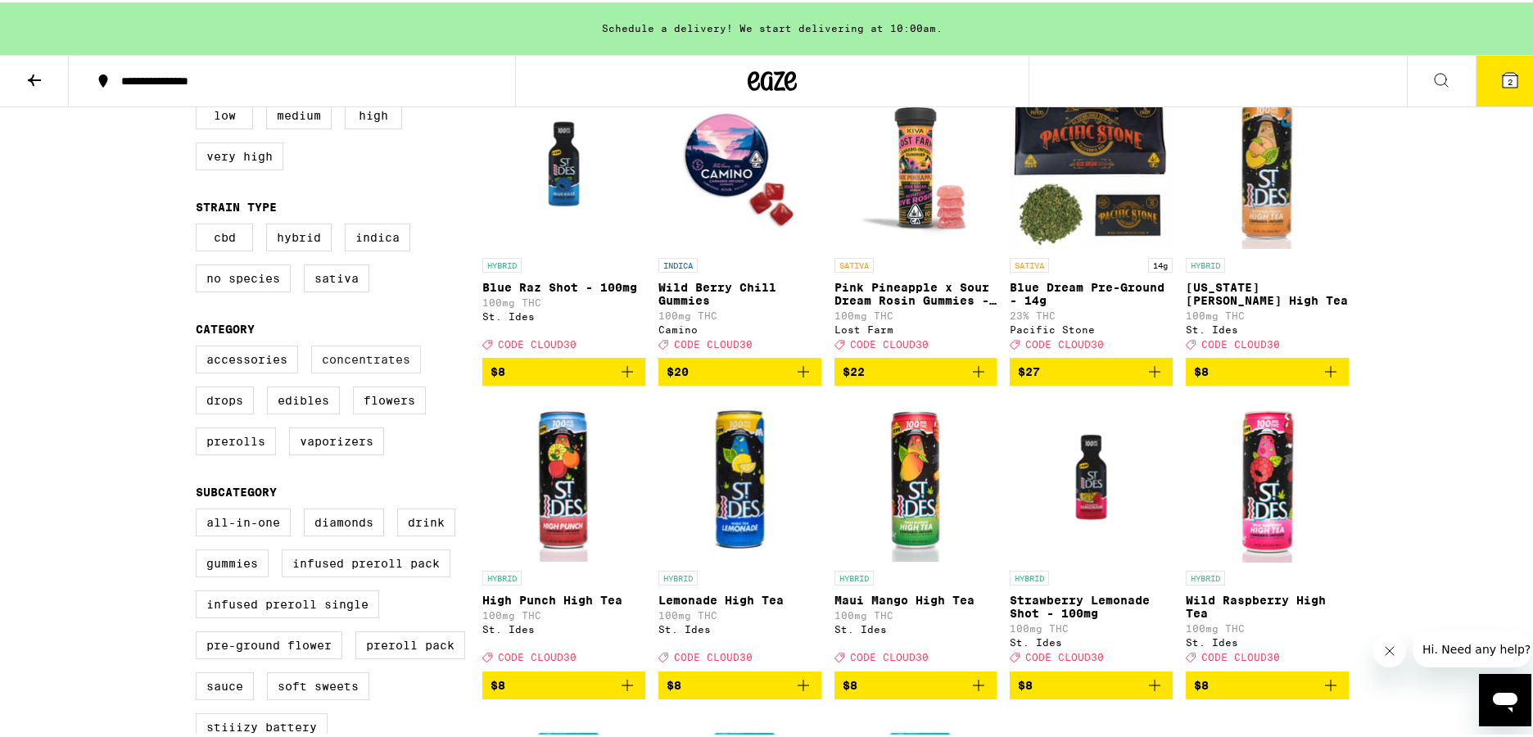
click at [369, 356] on label "Concentrates" at bounding box center [366, 357] width 110 height 28
click at [200, 346] on input "Concentrates" at bounding box center [199, 346] width 1 height 1
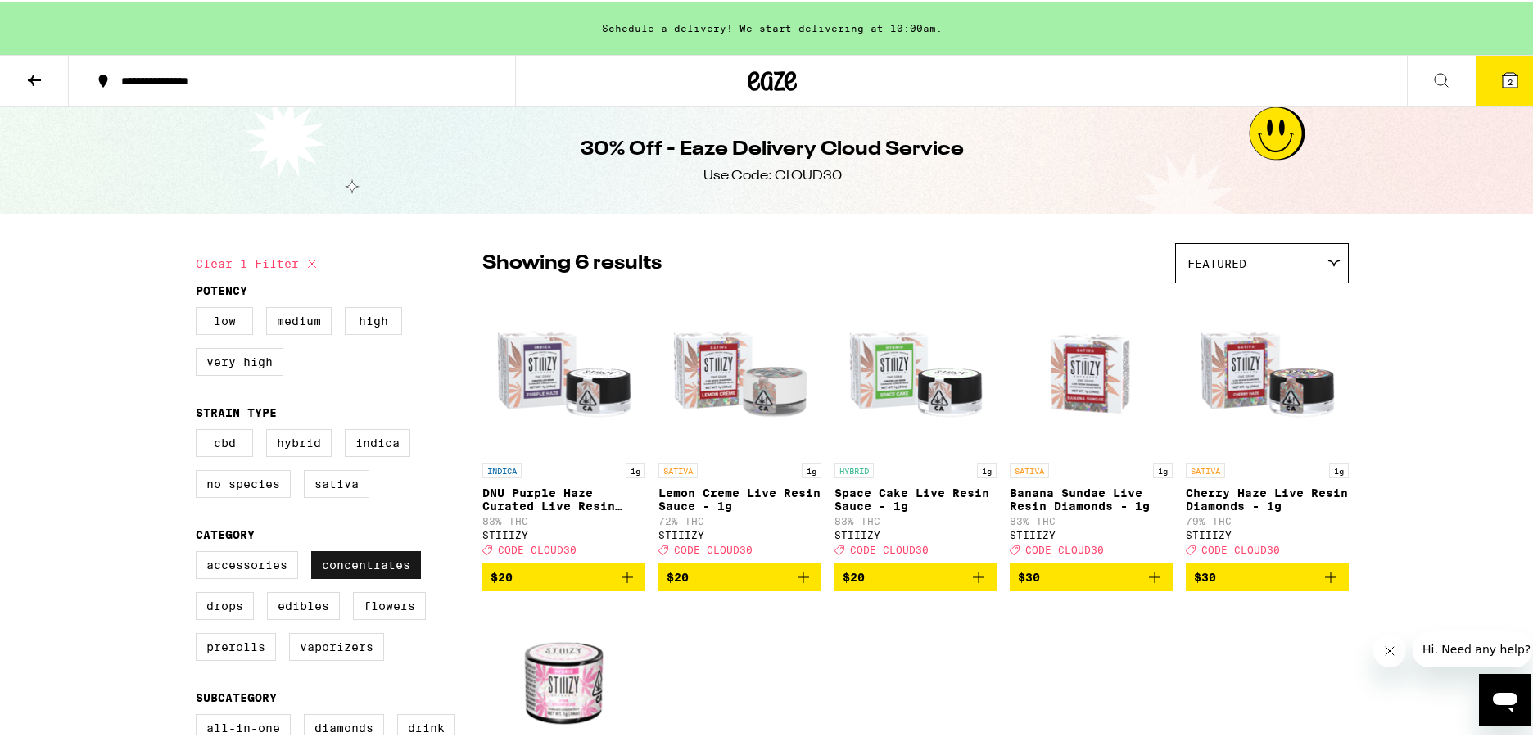
click at [351, 575] on label "Concentrates" at bounding box center [366, 563] width 110 height 28
click at [200, 552] on input "Concentrates" at bounding box center [199, 551] width 1 height 1
checkbox input "false"
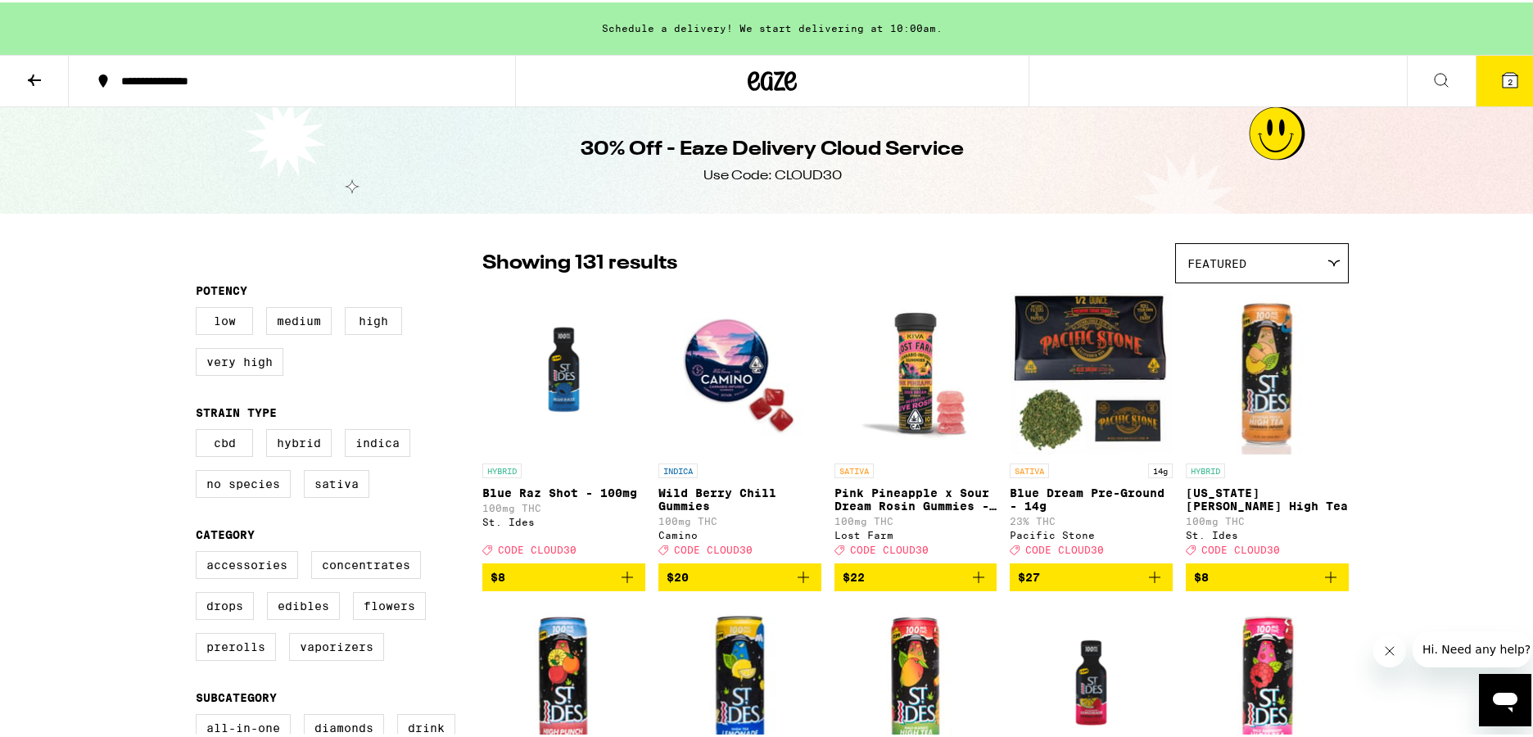
click at [1500, 73] on icon at bounding box center [1510, 78] width 20 height 20
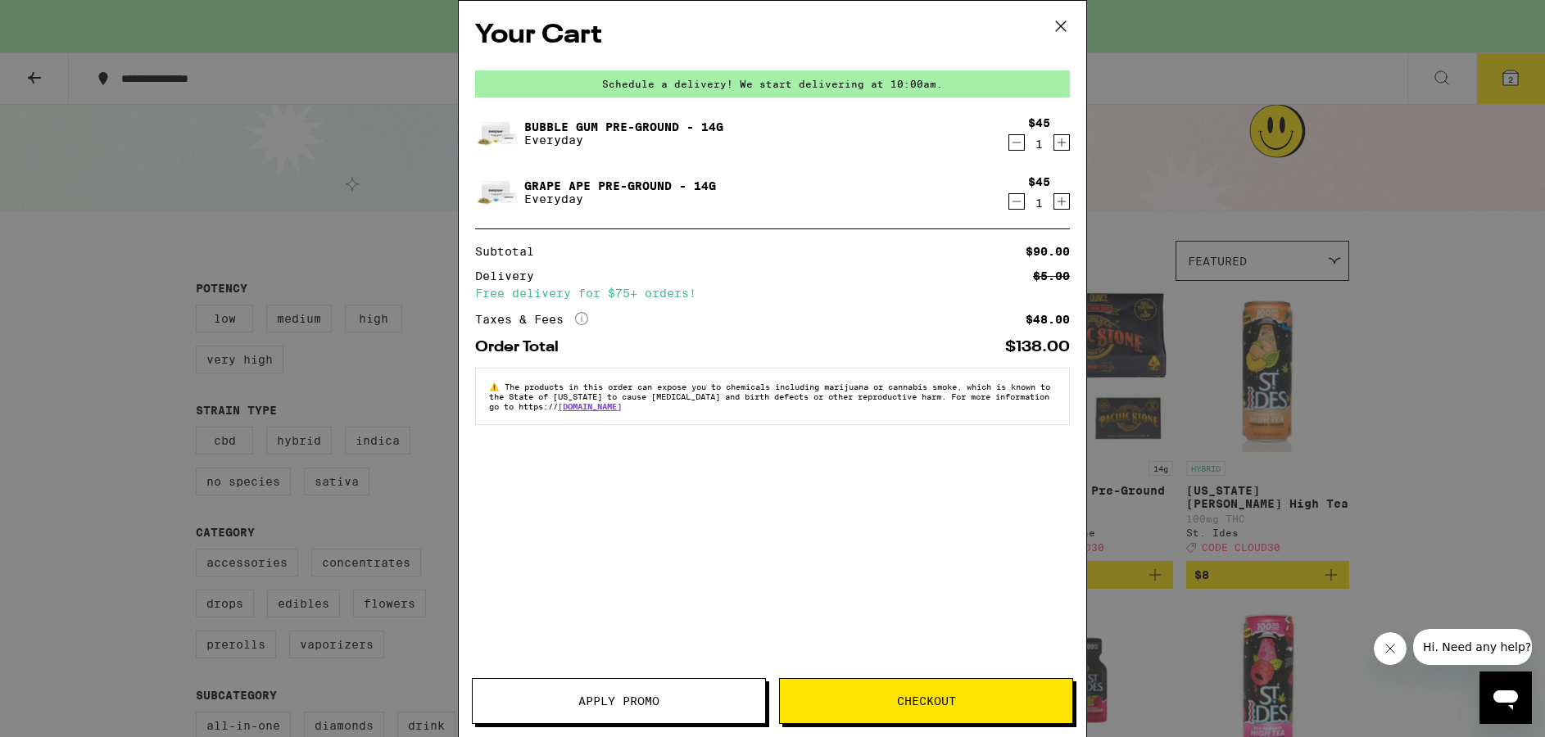
click at [688, 704] on span "Apply Promo" at bounding box center [619, 700] width 292 height 11
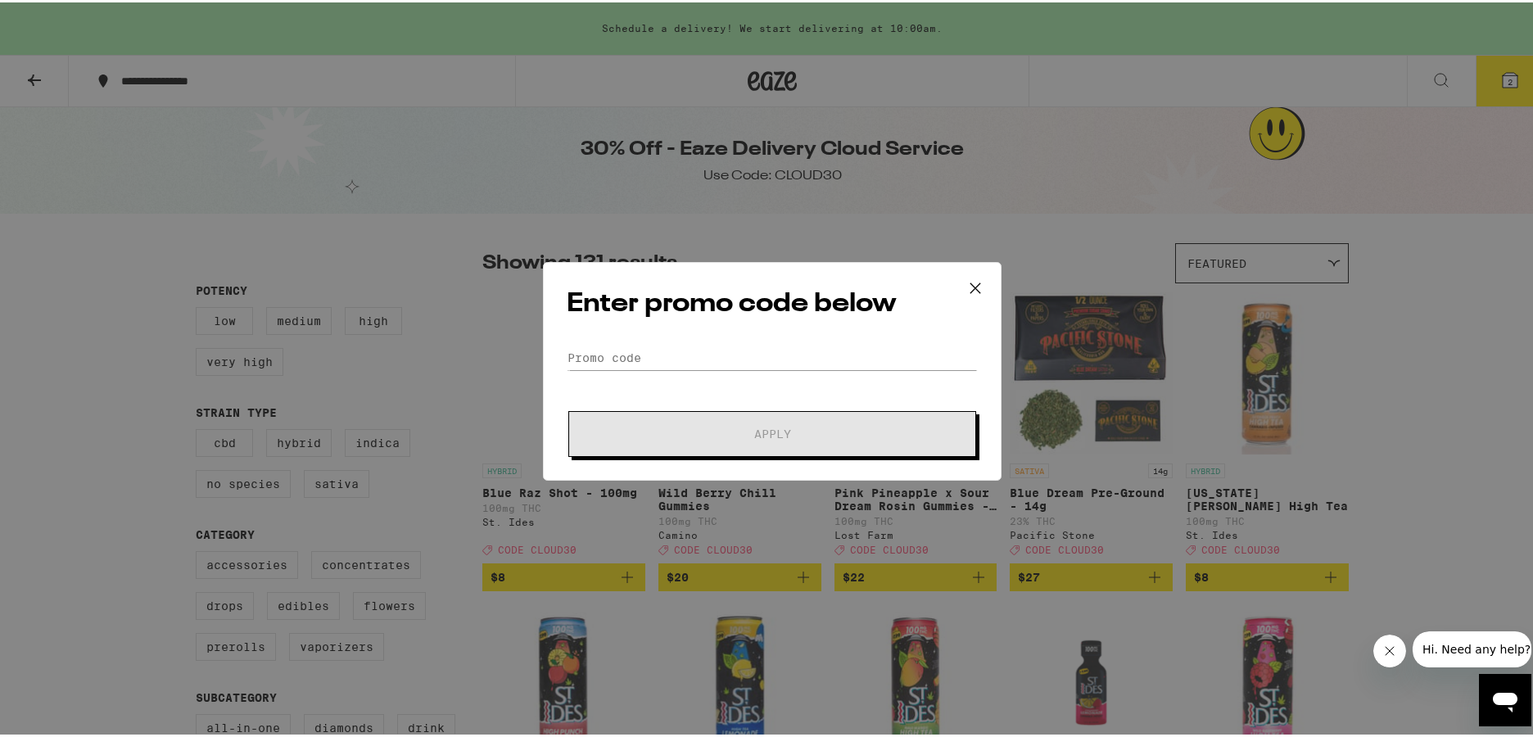
click at [699, 338] on div "Enter promo code below Promo Code Apply" at bounding box center [772, 369] width 459 height 219
click at [695, 348] on input "Promo Code" at bounding box center [772, 355] width 411 height 25
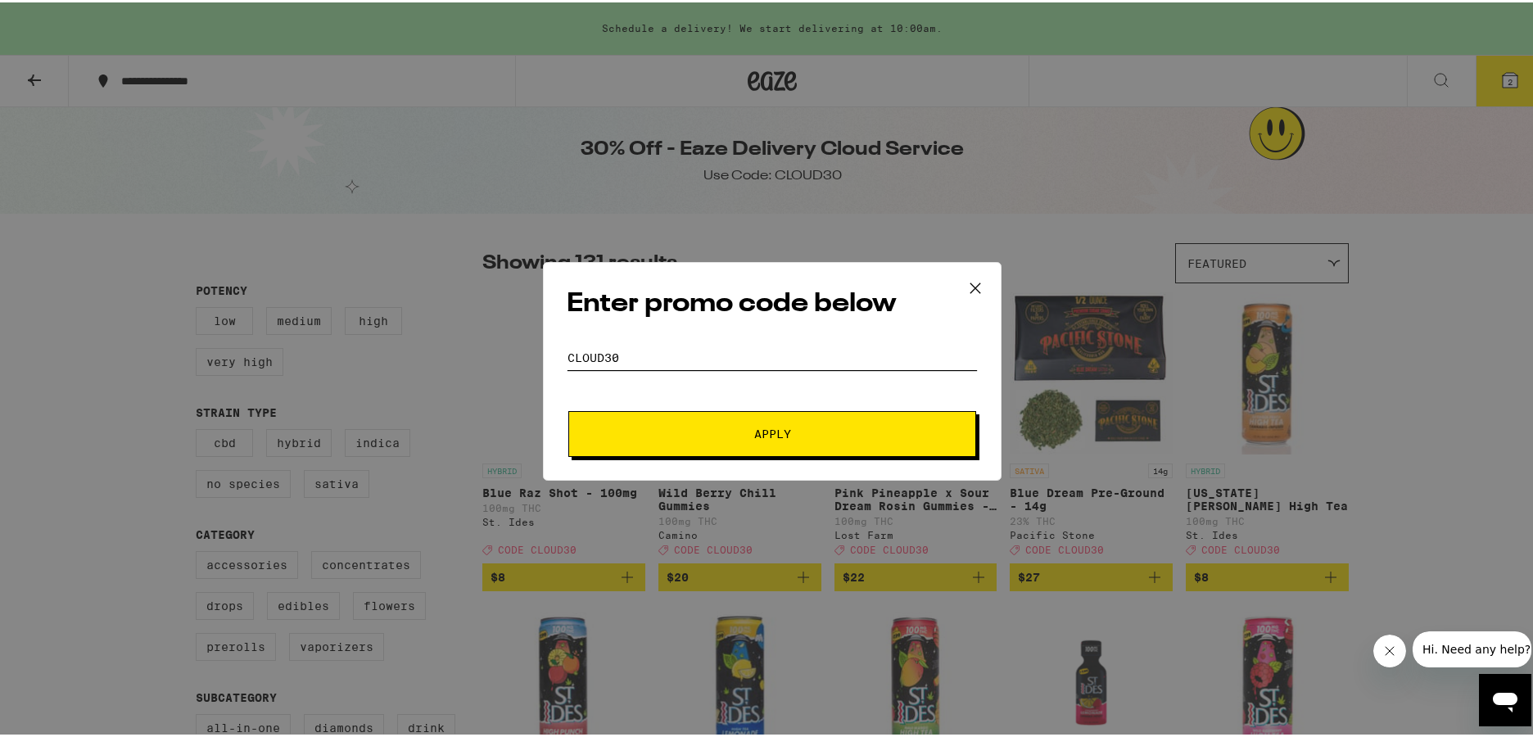
type input "cloud30"
click at [767, 431] on button "Apply" at bounding box center [772, 432] width 408 height 46
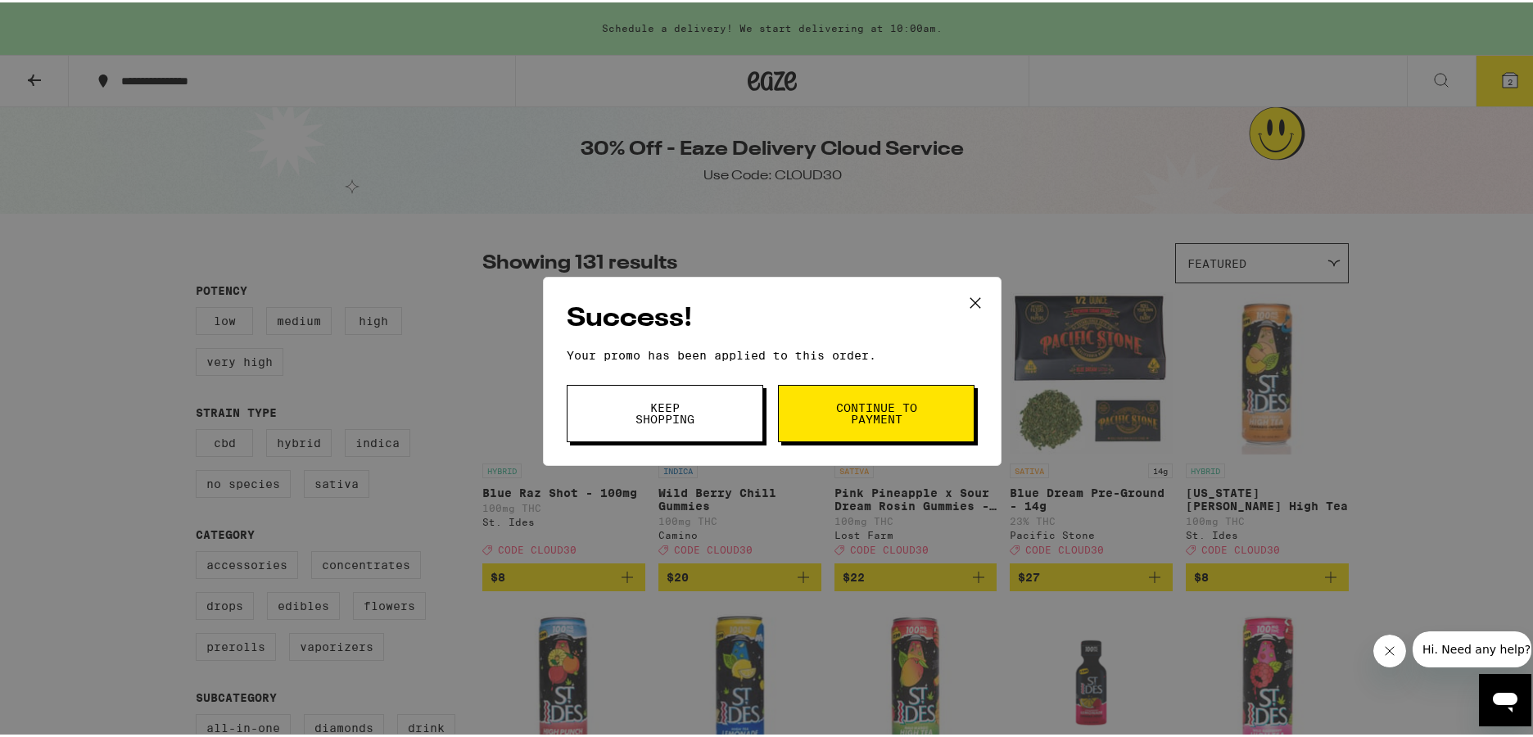
click at [835, 412] on span "Continue to payment" at bounding box center [877, 411] width 84 height 23
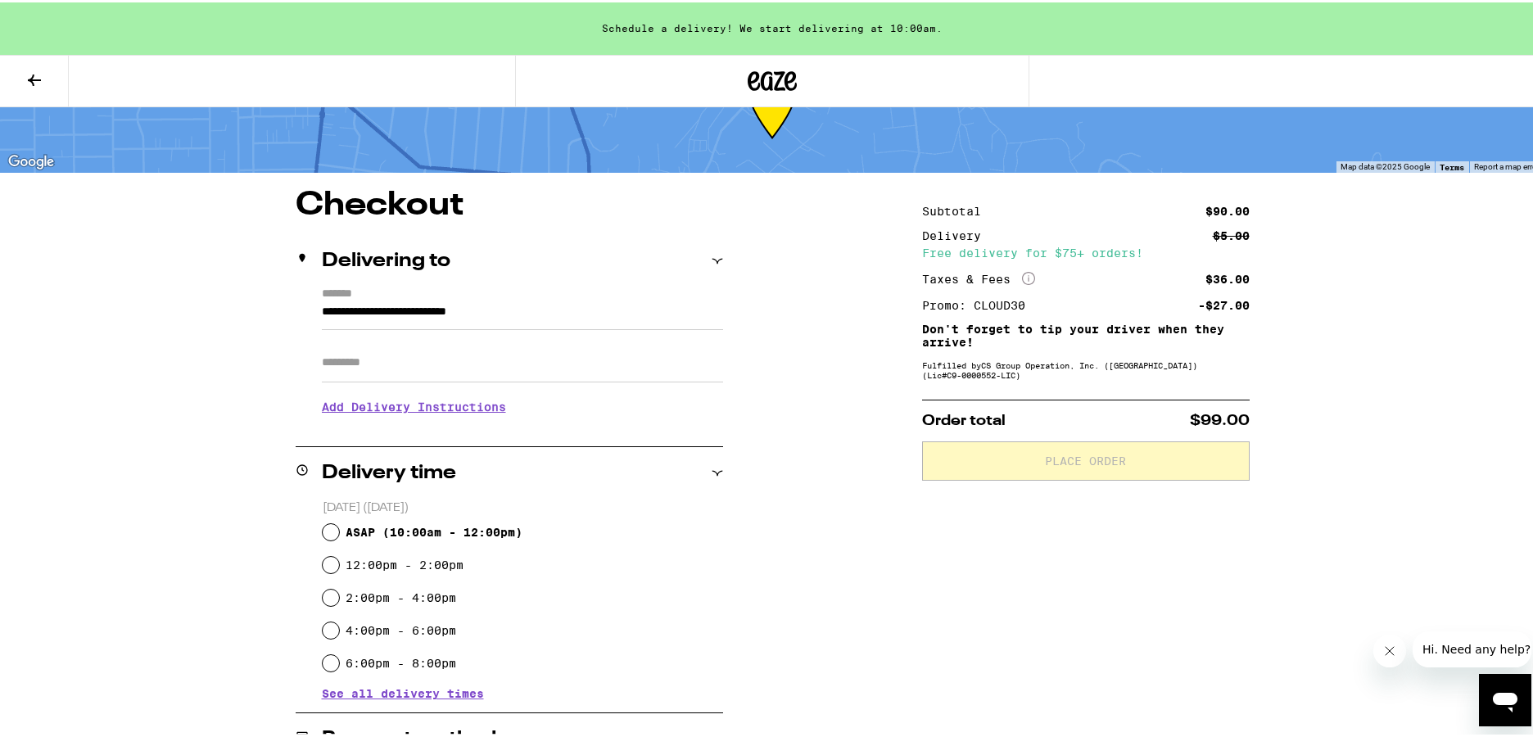
scroll to position [401, 0]
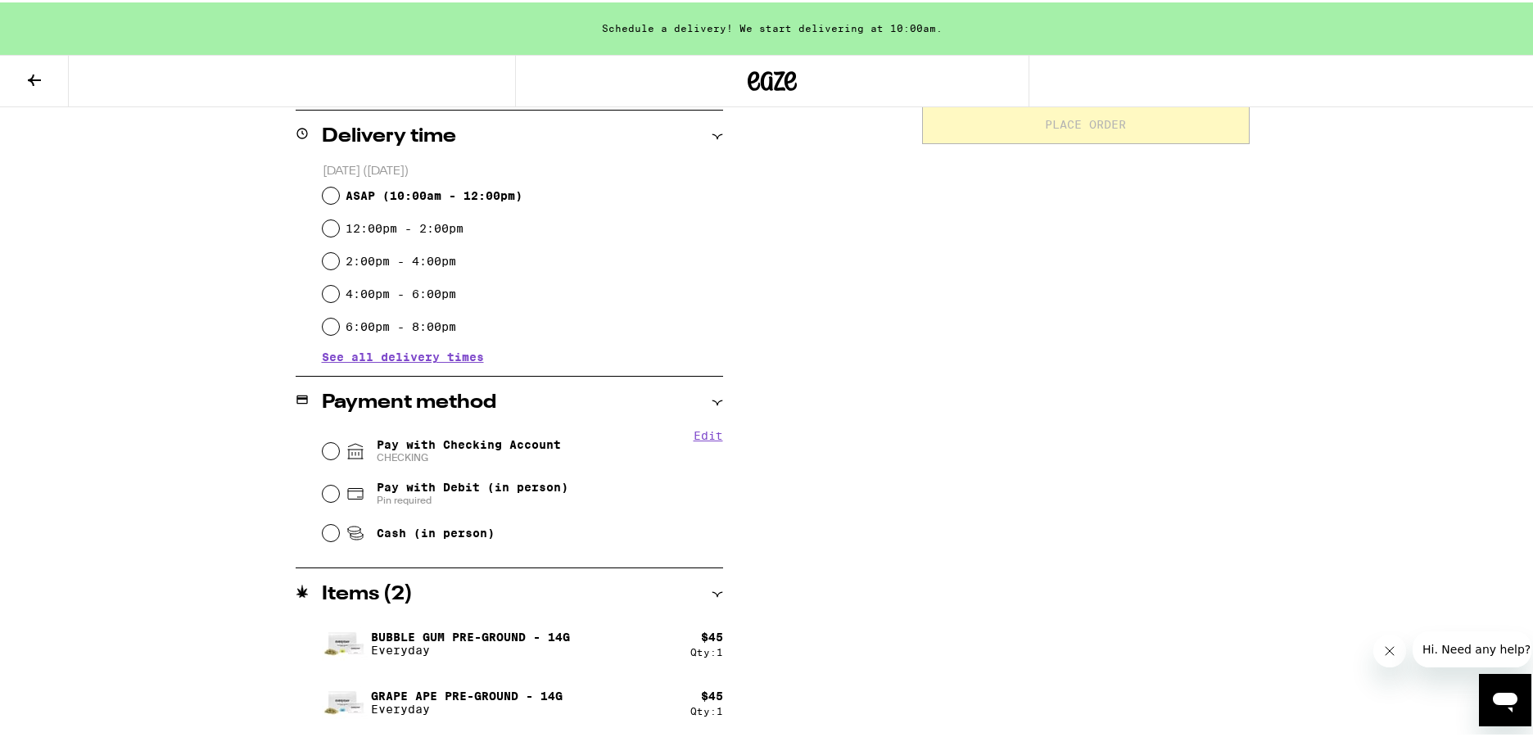
click at [497, 448] on span "Pay with Checking Account CHECKING" at bounding box center [469, 449] width 184 height 26
click at [339, 448] on input "Pay with Checking Account CHECKING" at bounding box center [331, 449] width 16 height 16
radio input "true"
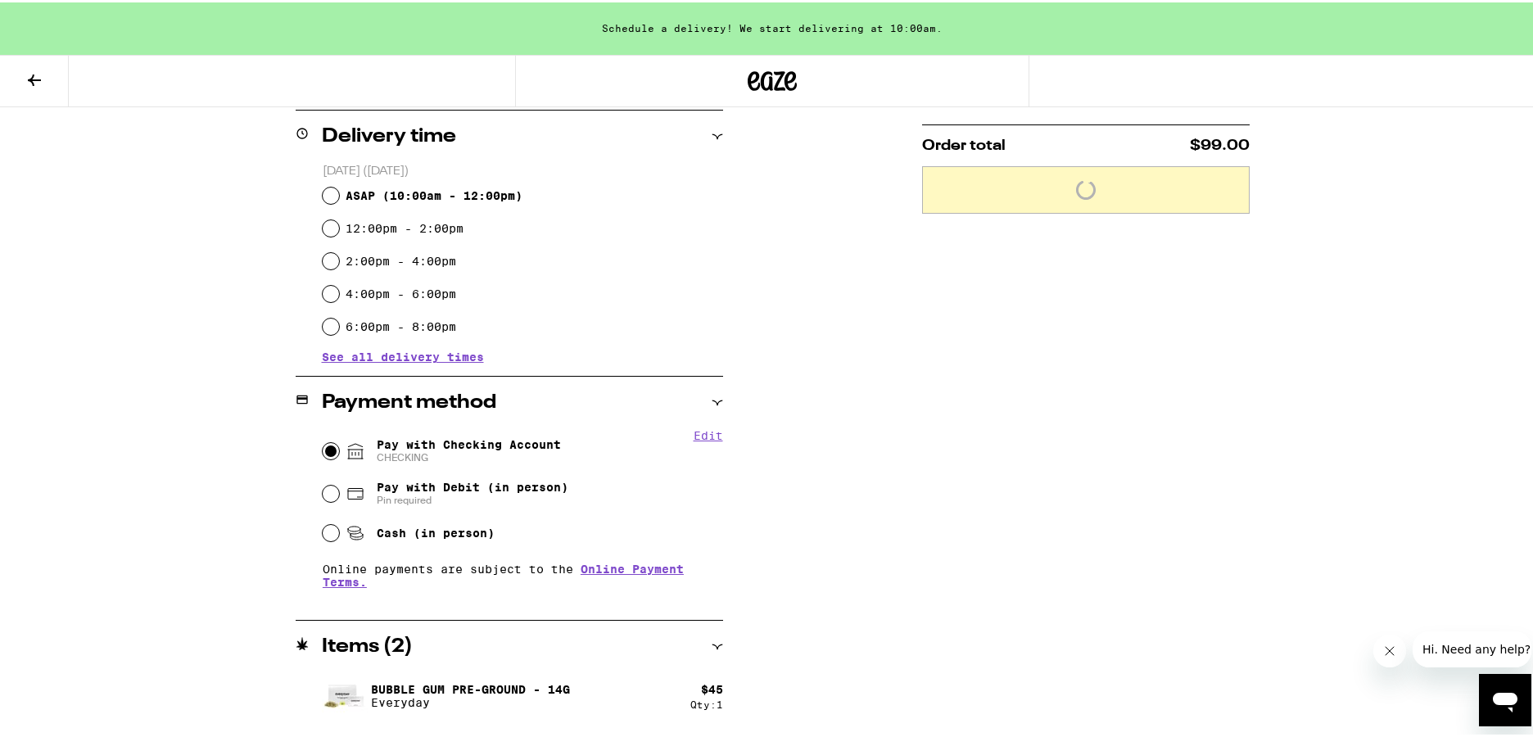
click at [442, 197] on span "ASAP ( 10:00am - 12:00pm )" at bounding box center [434, 193] width 177 height 13
click at [339, 197] on input "ASAP ( 10:00am - 12:00pm )" at bounding box center [331, 193] width 16 height 16
radio input "true"
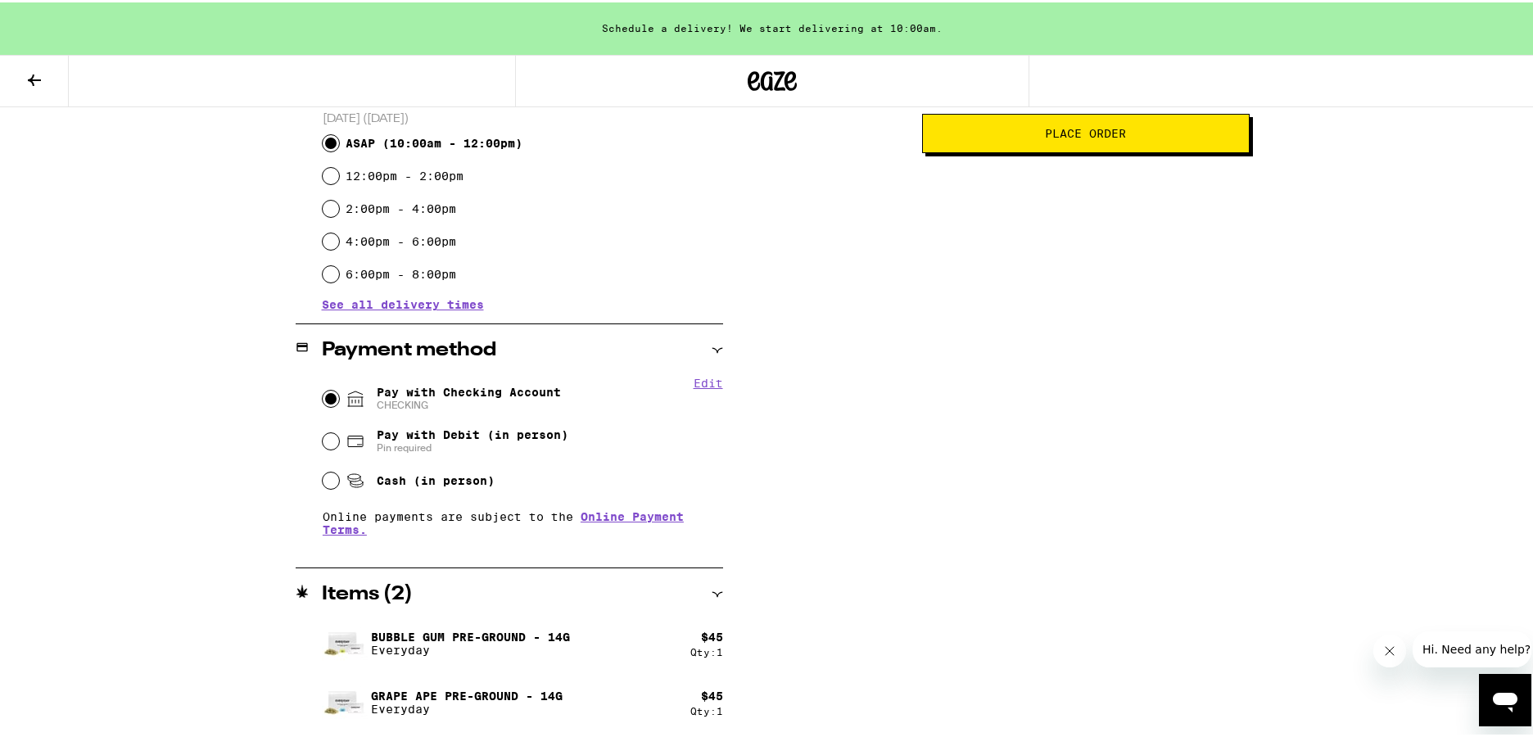
scroll to position [7, 0]
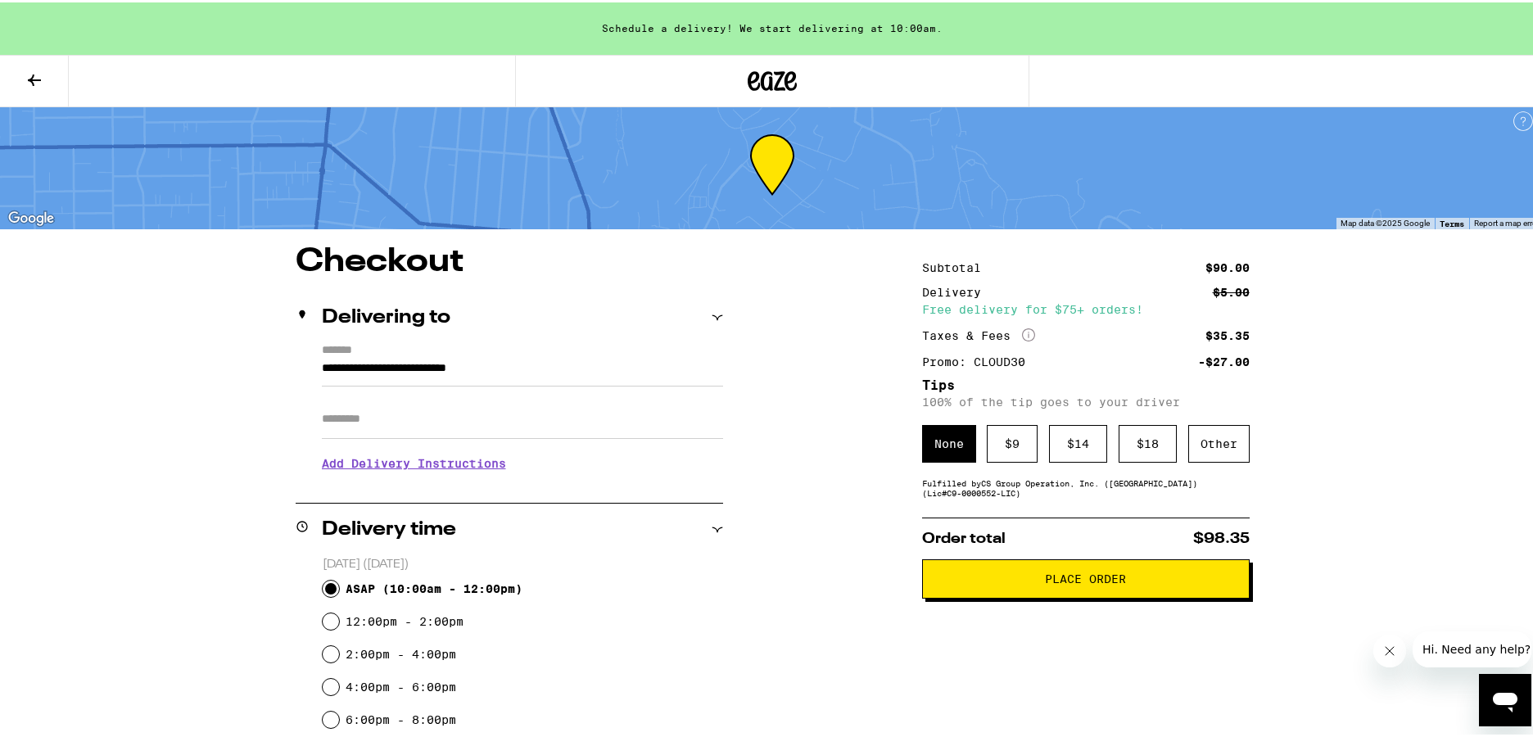
click at [978, 570] on button "Place Order" at bounding box center [1086, 576] width 328 height 39
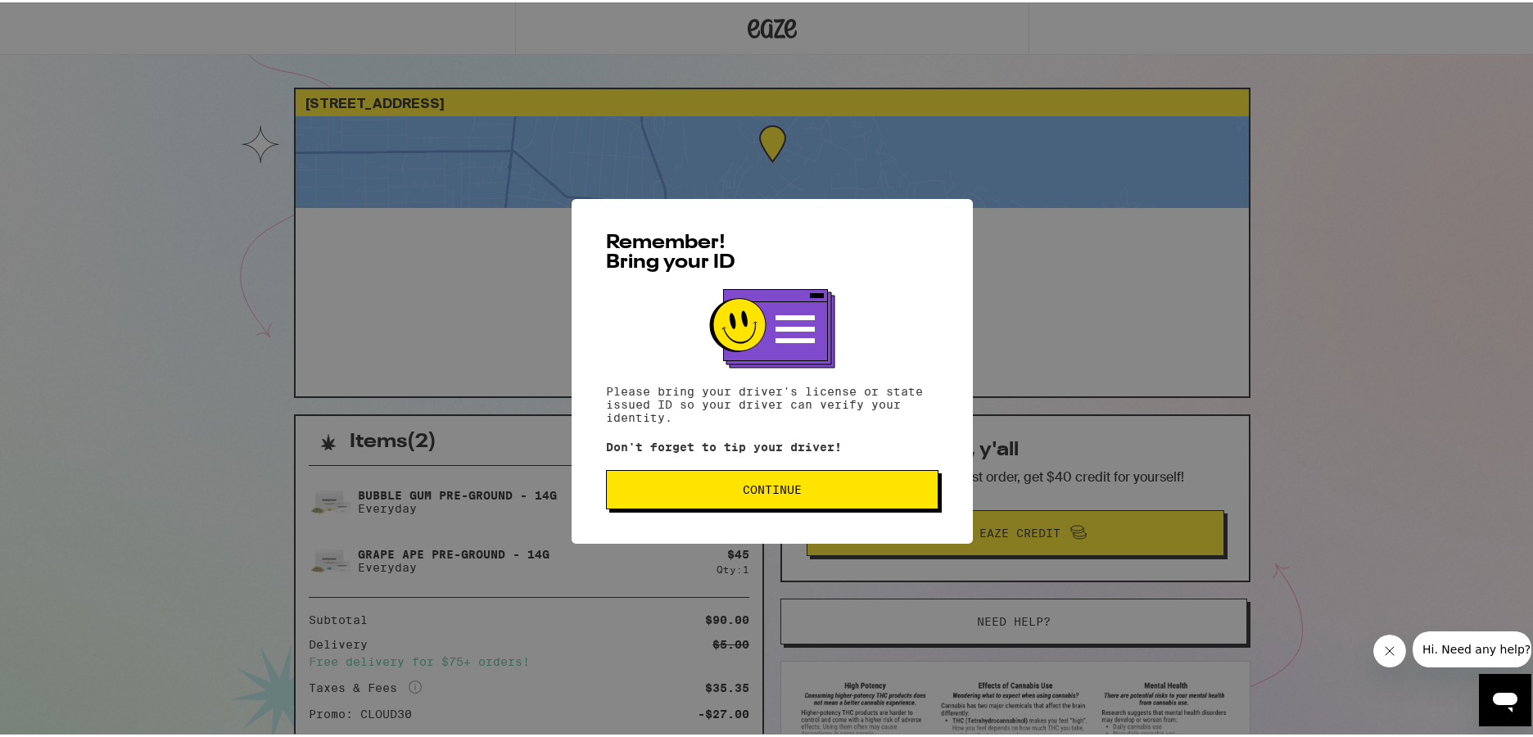
click at [766, 489] on span "Continue" at bounding box center [772, 487] width 59 height 11
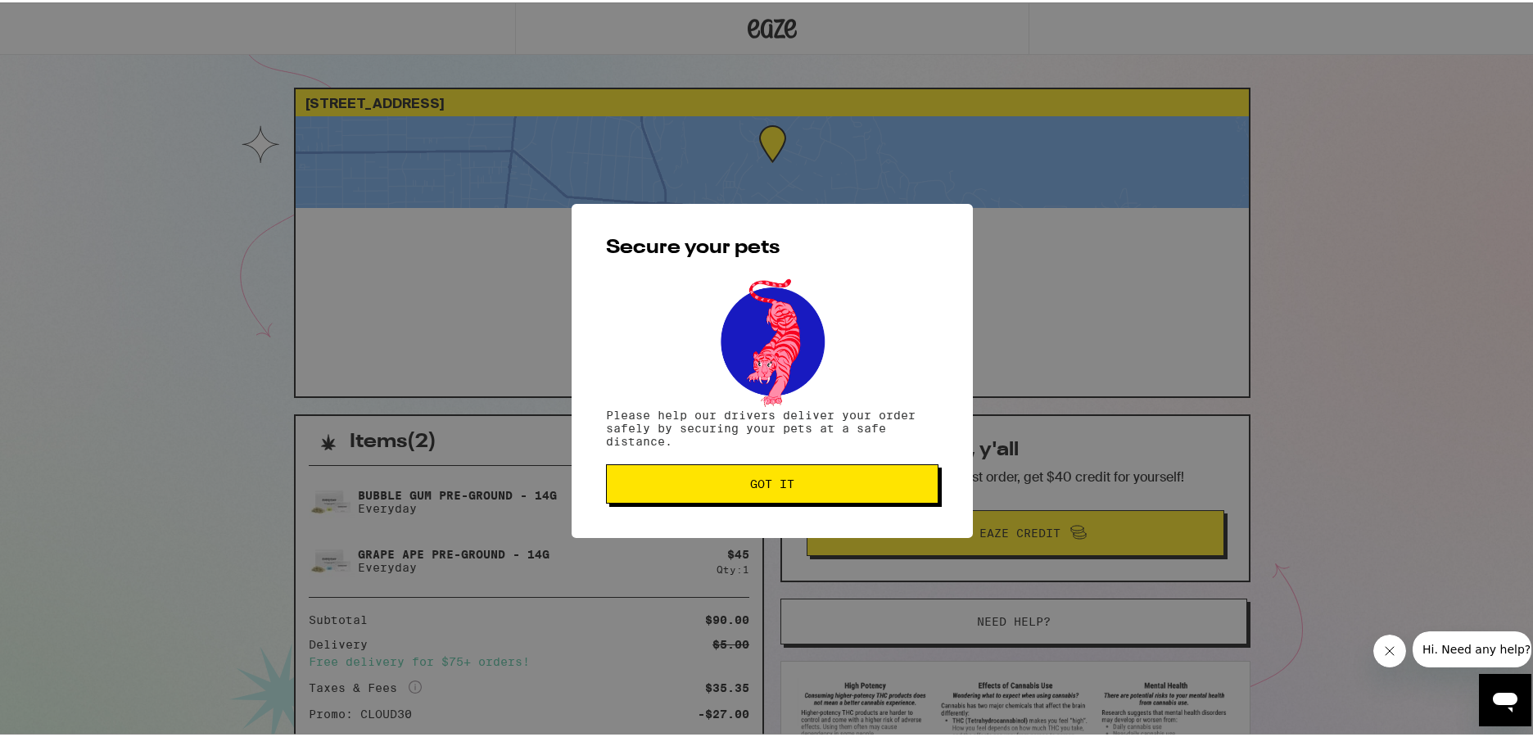
click at [763, 483] on span "Got it" at bounding box center [772, 481] width 44 height 11
